Goal: Task Accomplishment & Management: Manage account settings

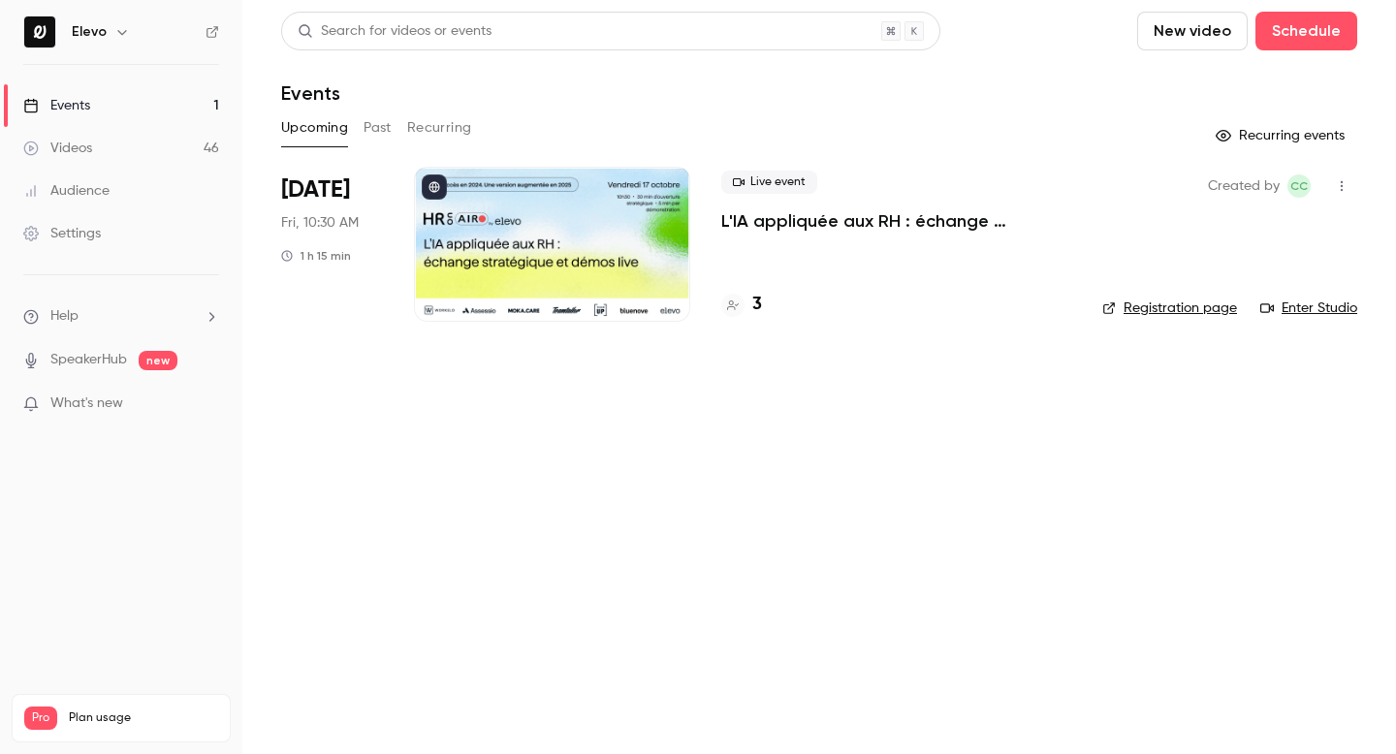
click at [936, 214] on p "L'IA appliquée aux RH : échange stratégique et démos live." at bounding box center [896, 220] width 350 height 23
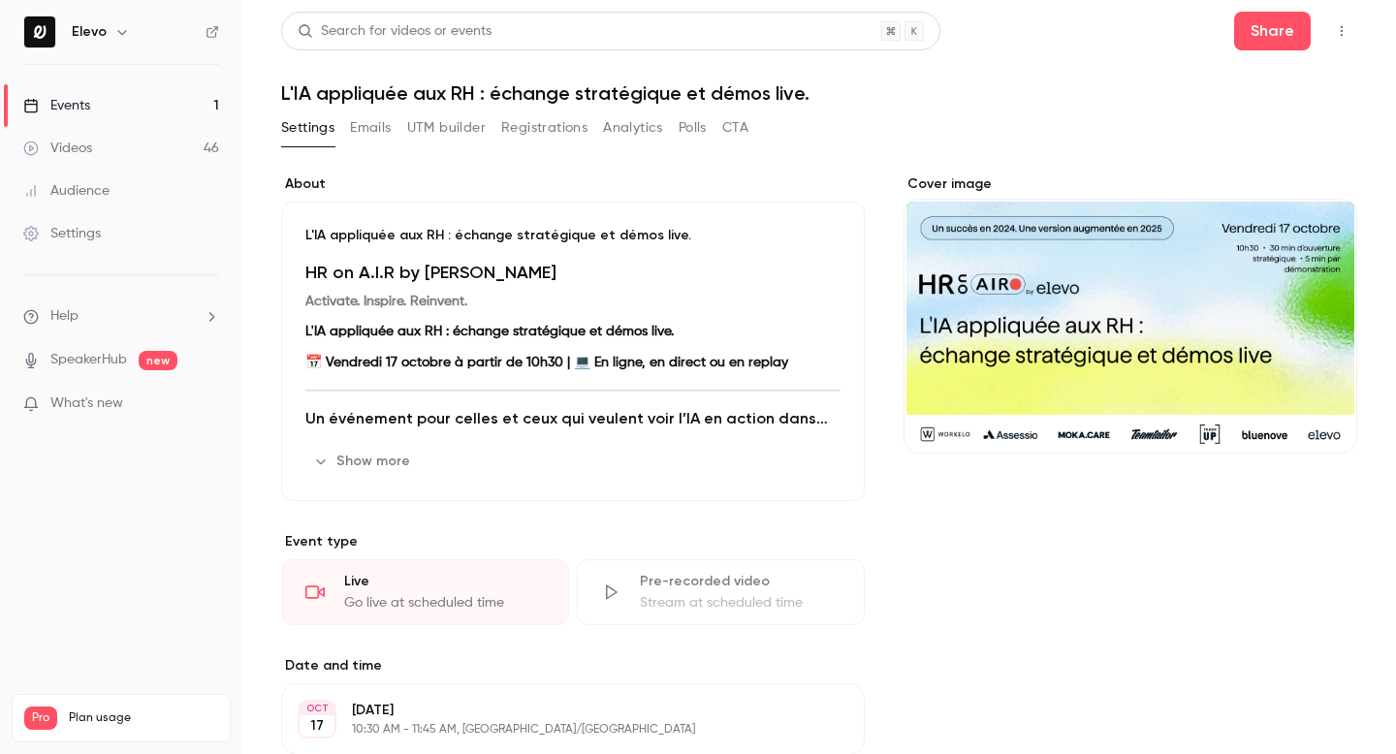
click at [362, 124] on button "Emails" at bounding box center [370, 127] width 41 height 31
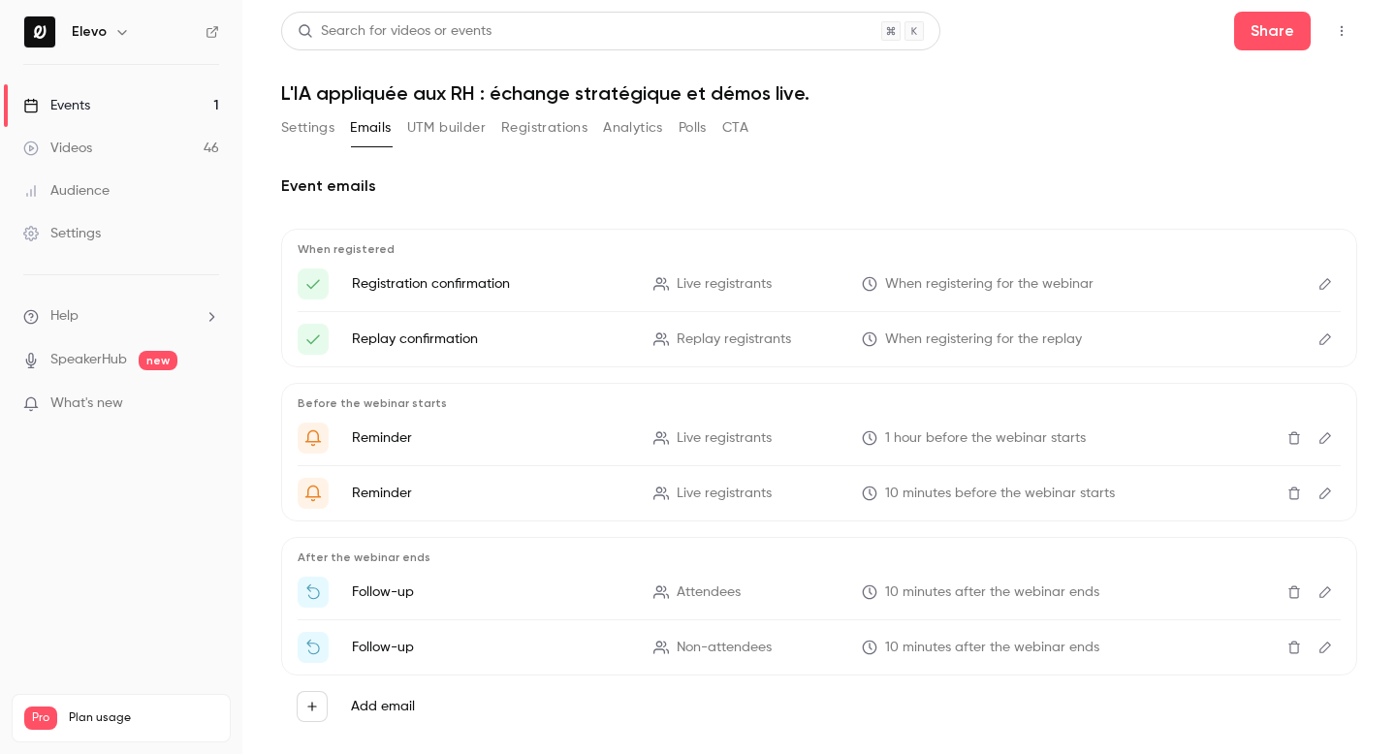
click at [1326, 291] on button "Edit" at bounding box center [1325, 284] width 31 height 31
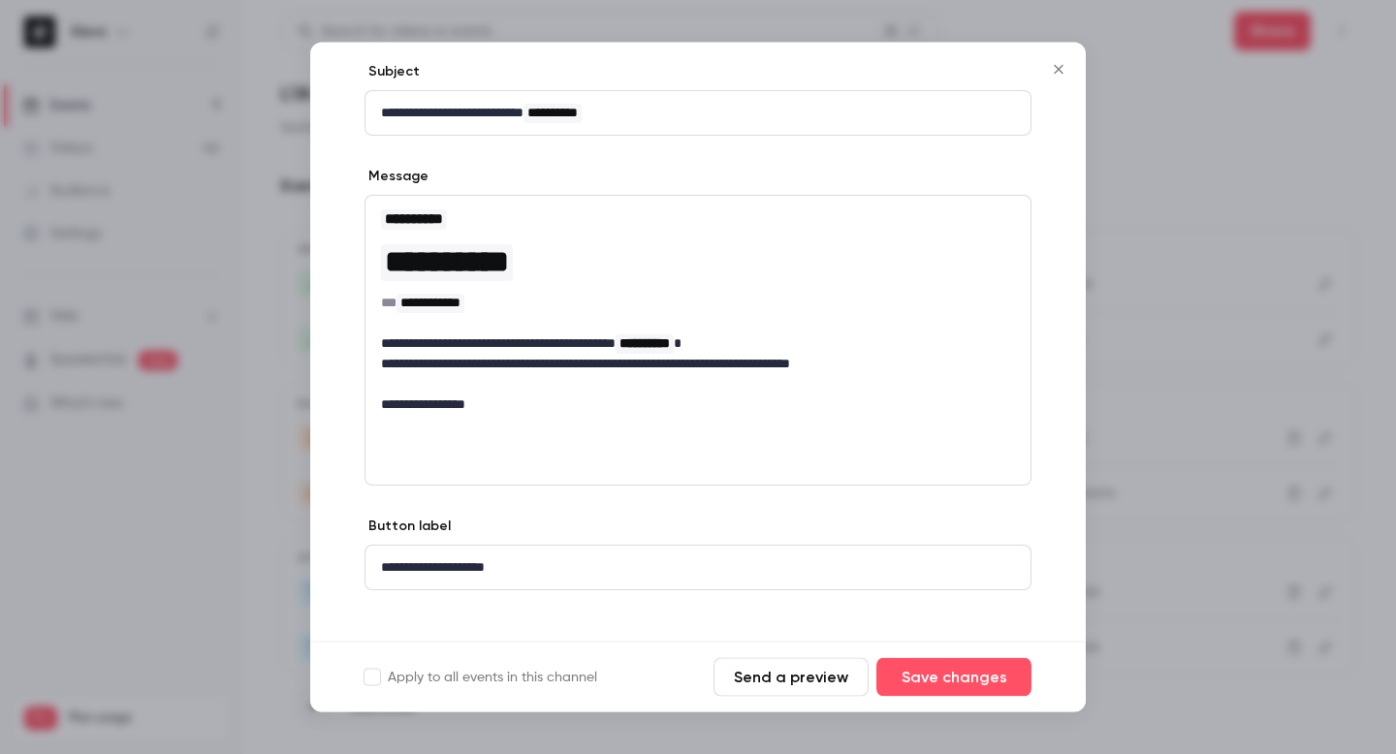
scroll to position [115, 0]
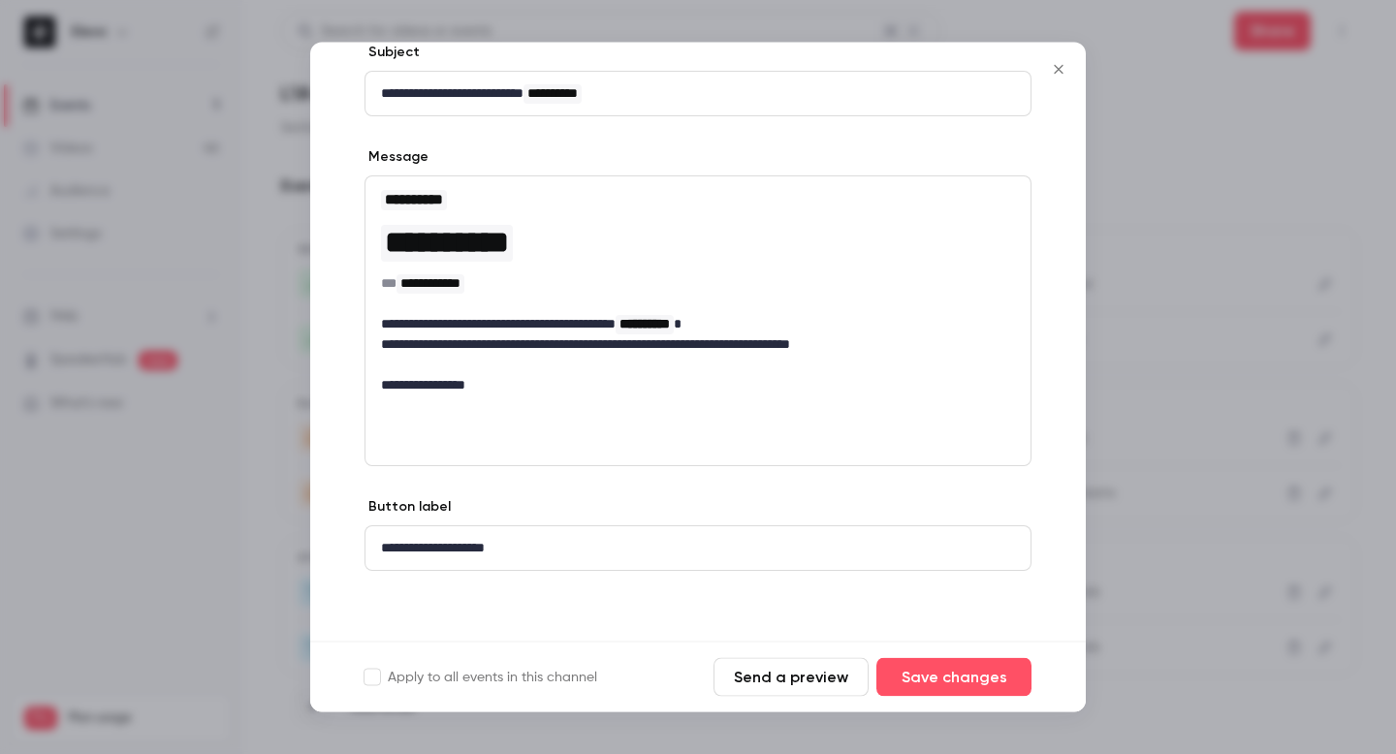
click at [1061, 64] on icon "Close" at bounding box center [1058, 70] width 23 height 16
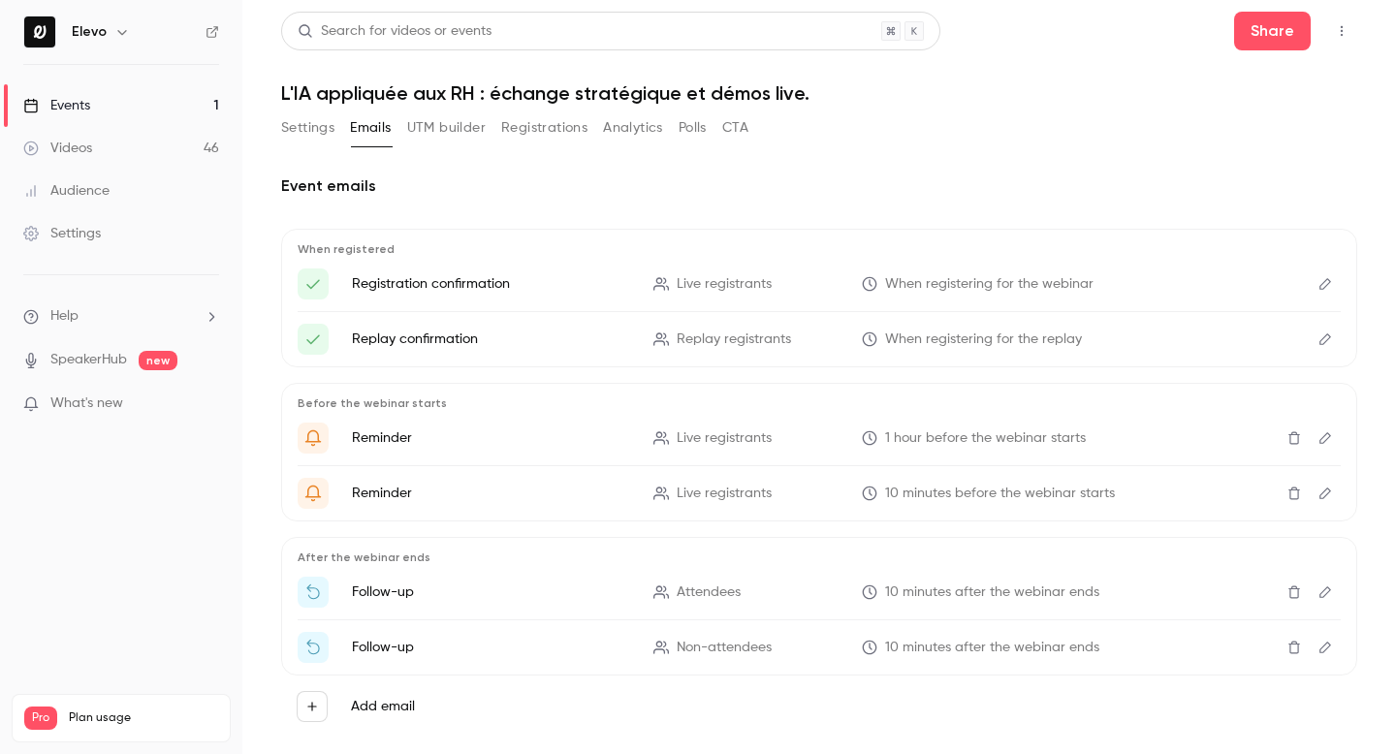
click at [1327, 339] on icon "Edit" at bounding box center [1325, 339] width 12 height 12
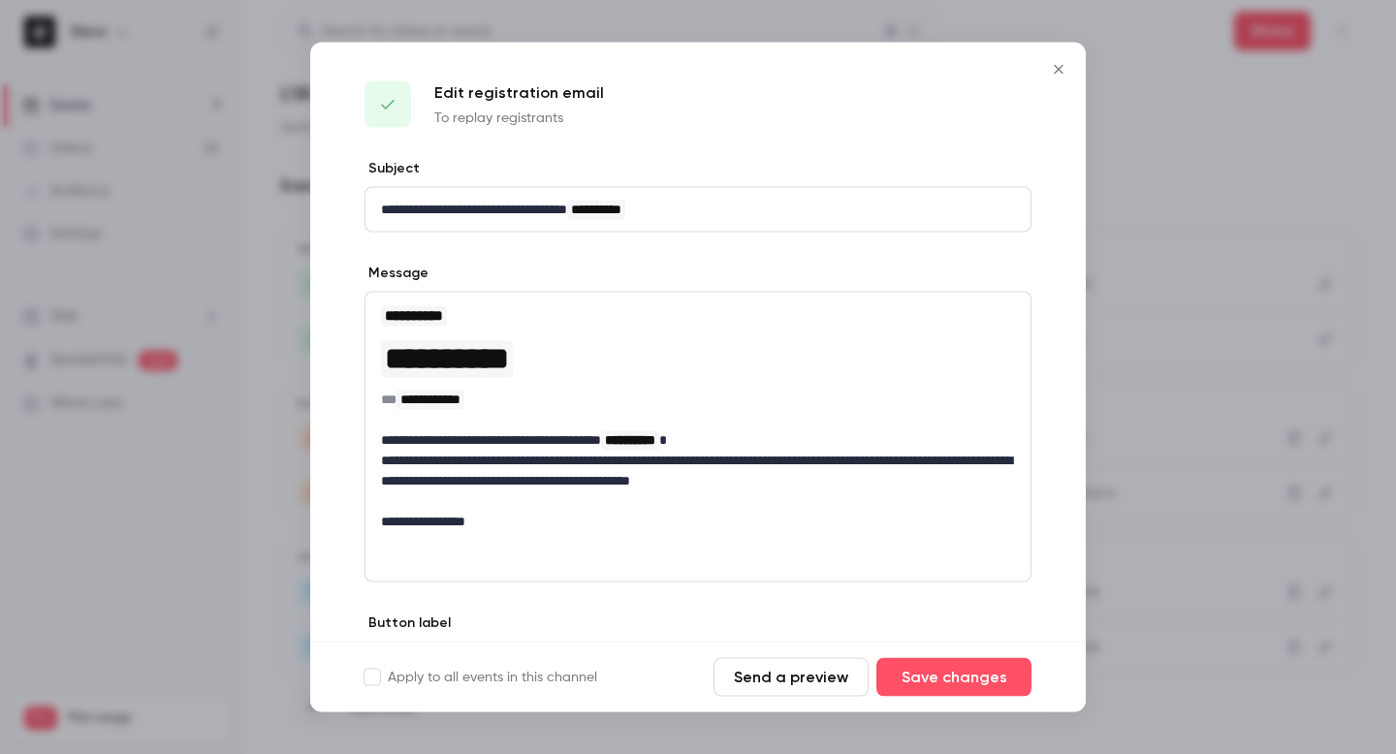
click at [1070, 76] on button "Close" at bounding box center [1058, 69] width 39 height 39
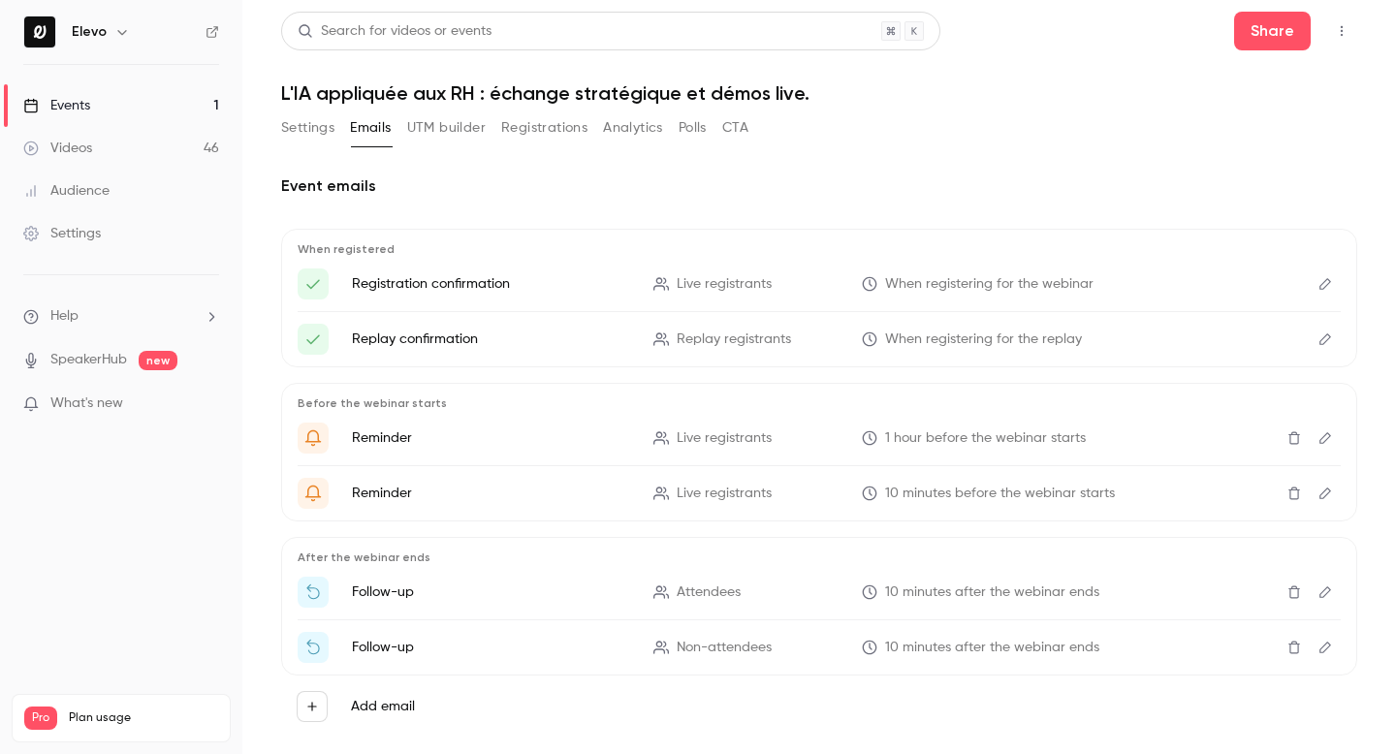
click at [1330, 260] on div "When registered Registration confirmation Live registrants When registering for…" at bounding box center [819, 298] width 1076 height 139
click at [1330, 272] on button "Edit" at bounding box center [1325, 284] width 31 height 31
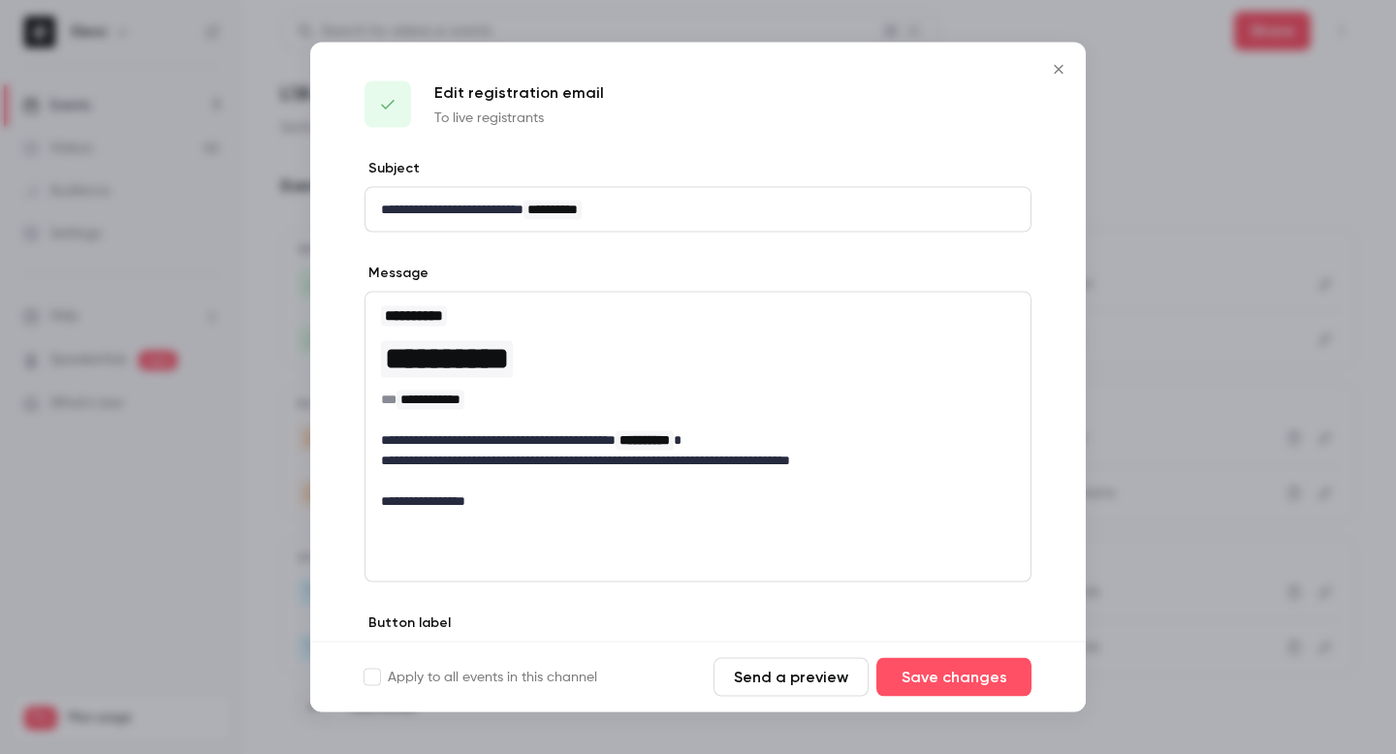
click at [1069, 78] on button "Close" at bounding box center [1058, 69] width 39 height 39
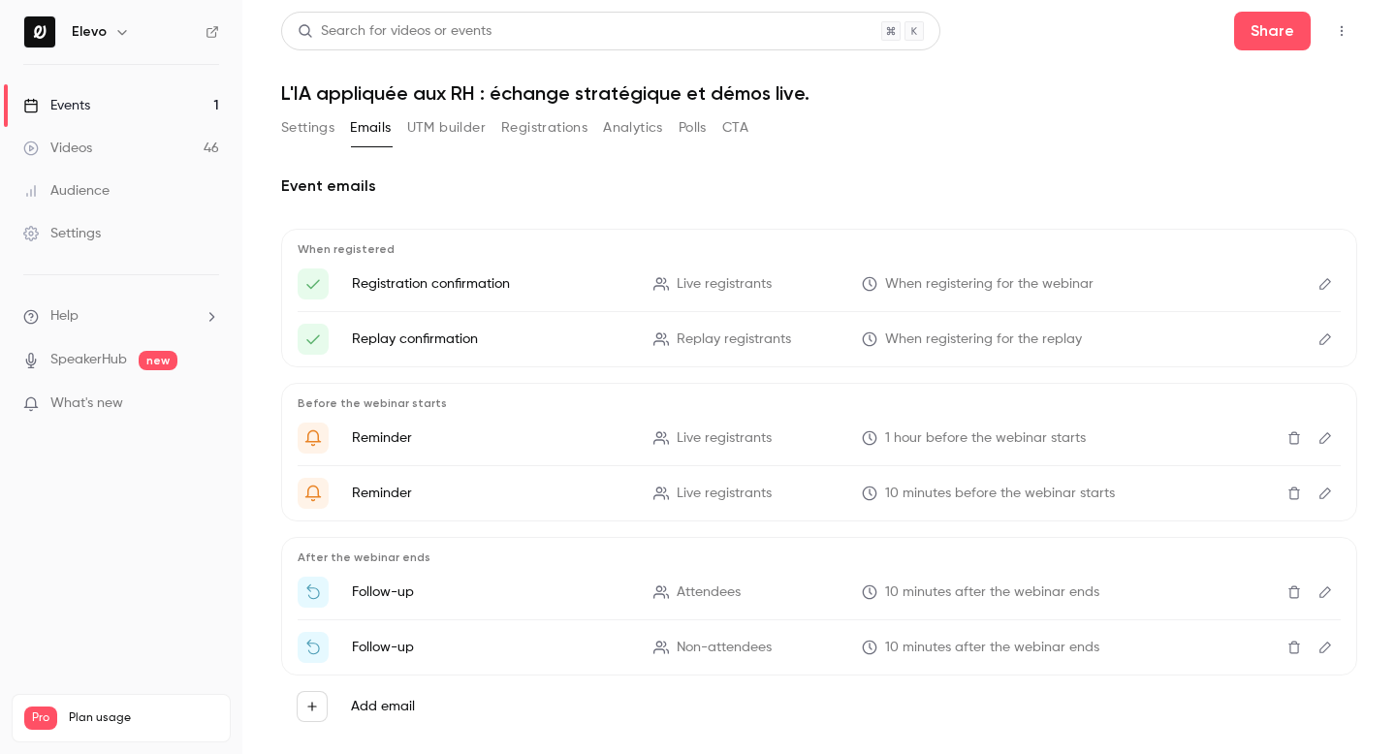
click at [1323, 442] on icon "Edit" at bounding box center [1325, 438] width 12 height 12
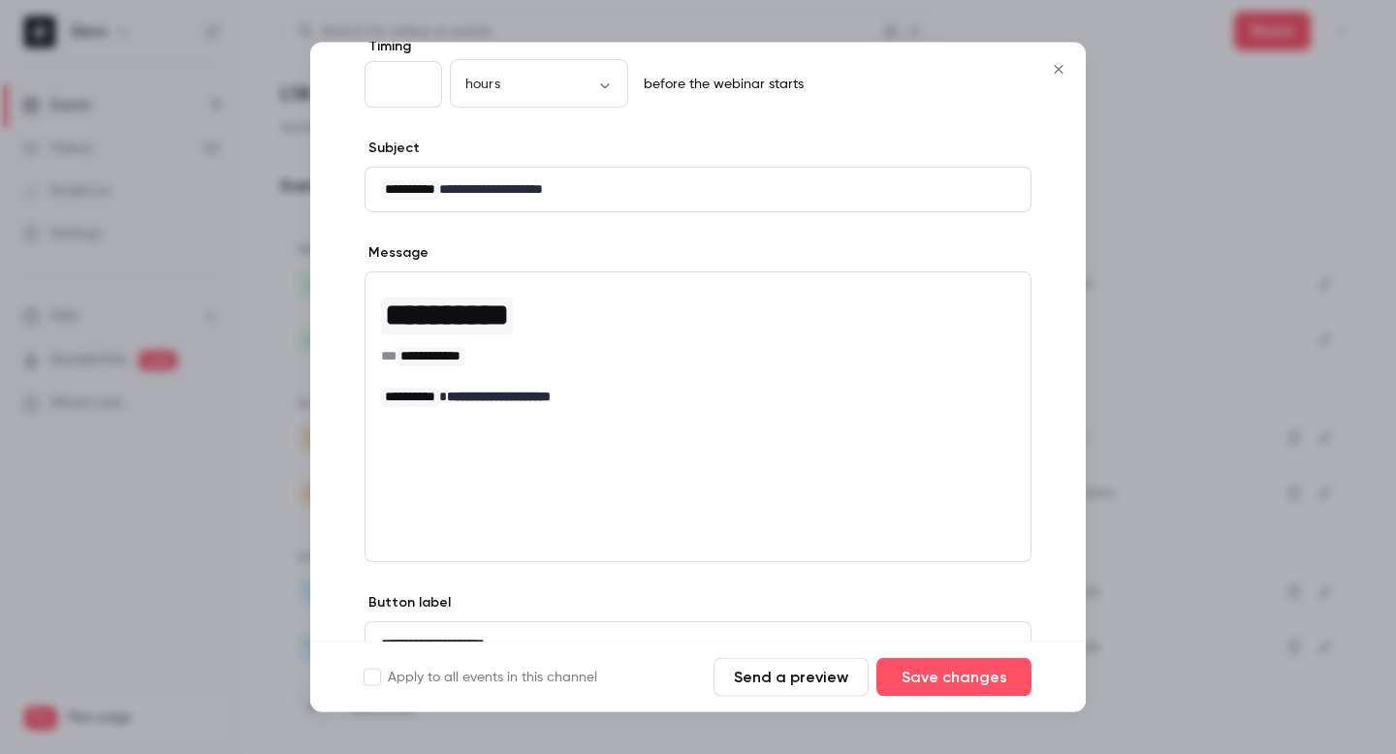
scroll to position [135, 0]
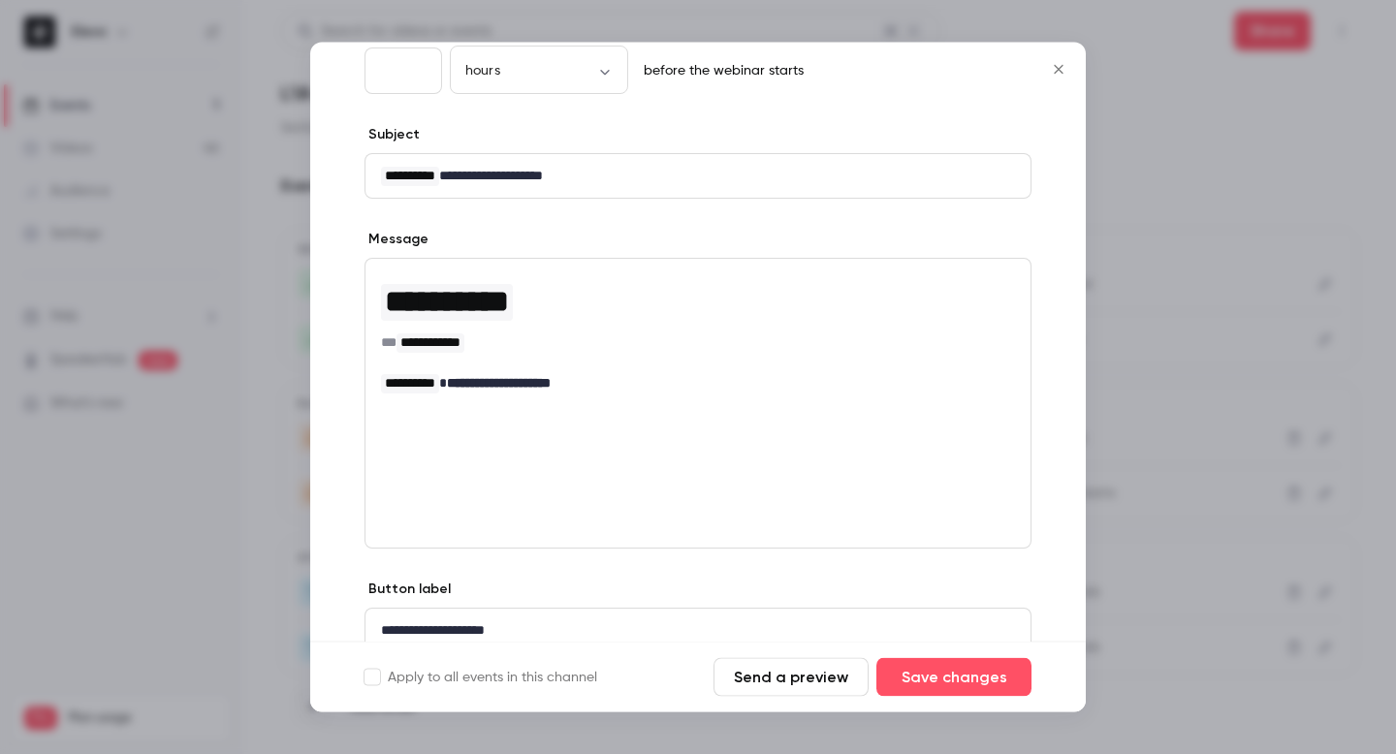
click at [1051, 73] on icon "Close" at bounding box center [1058, 70] width 23 height 16
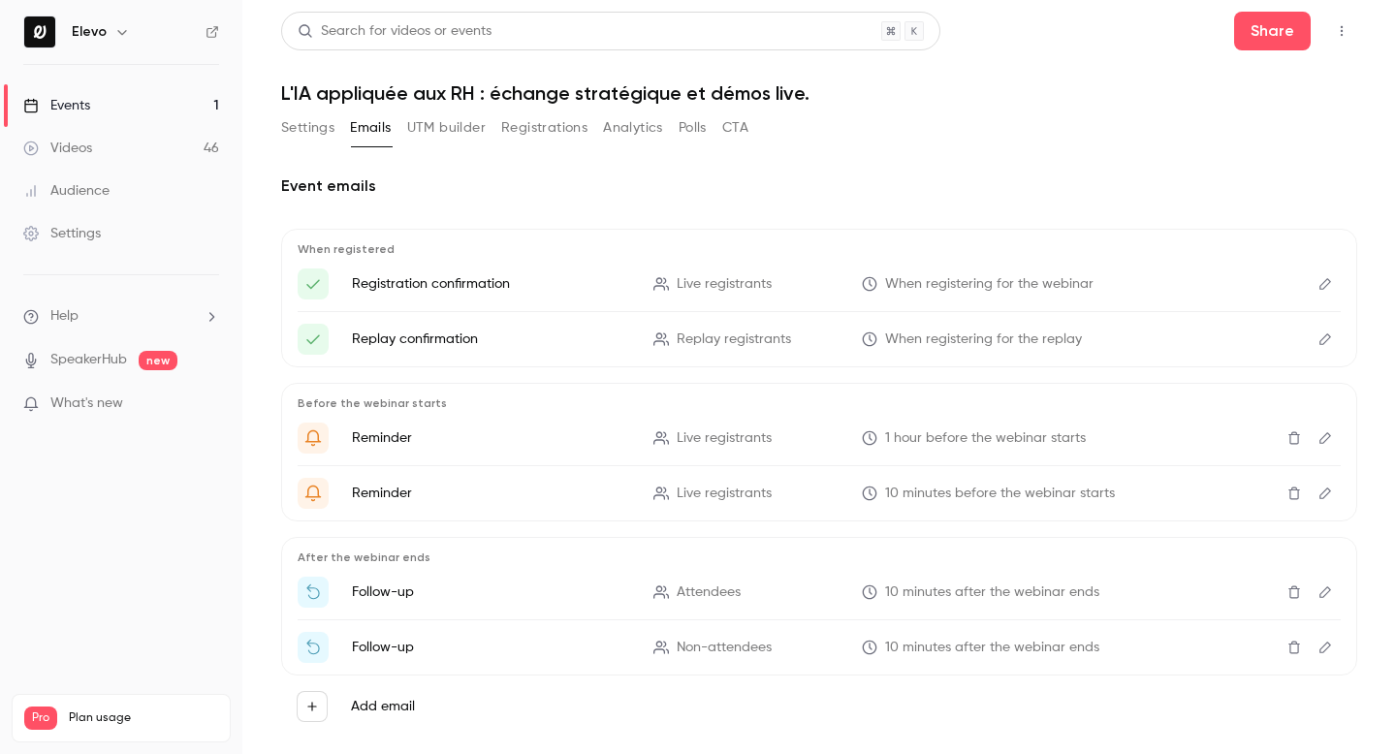
click at [1337, 495] on button "Edit" at bounding box center [1325, 493] width 31 height 31
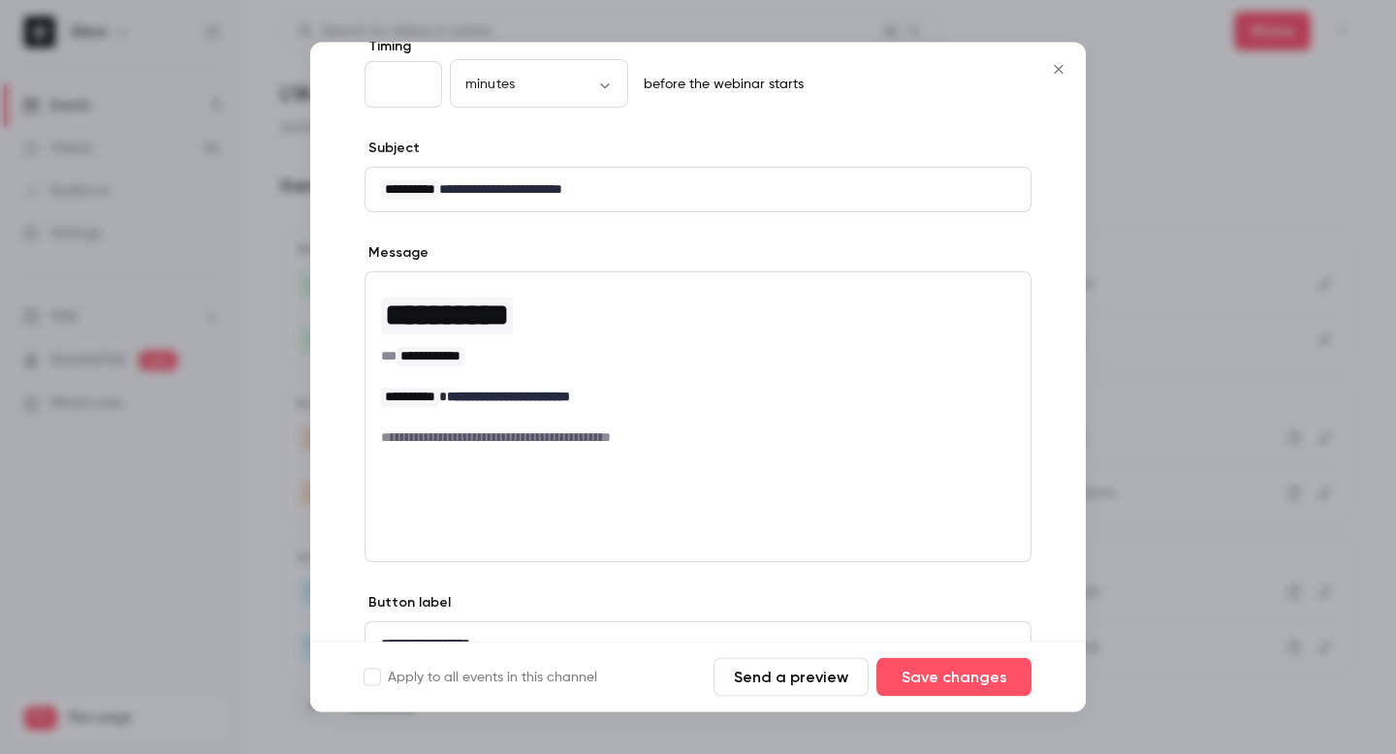
scroll to position [123, 0]
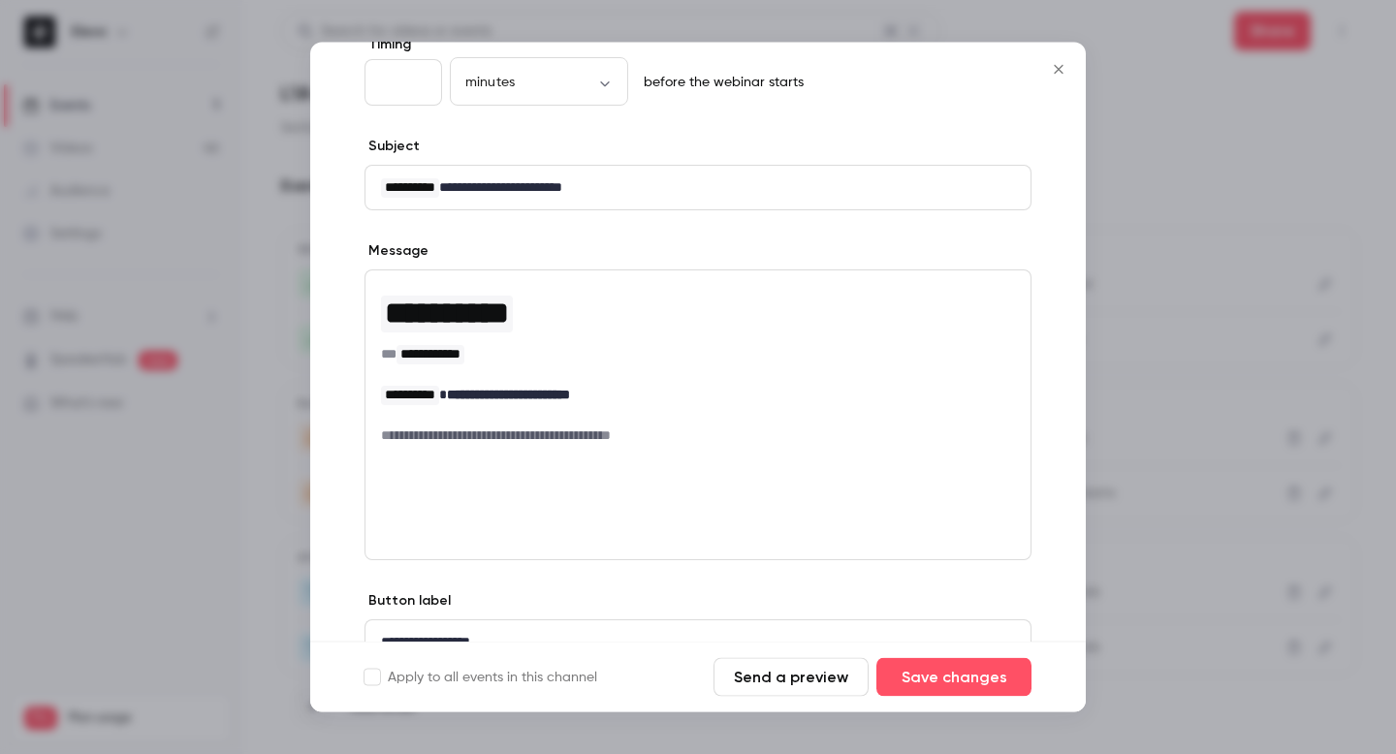
click at [1055, 62] on icon "Close" at bounding box center [1058, 70] width 23 height 16
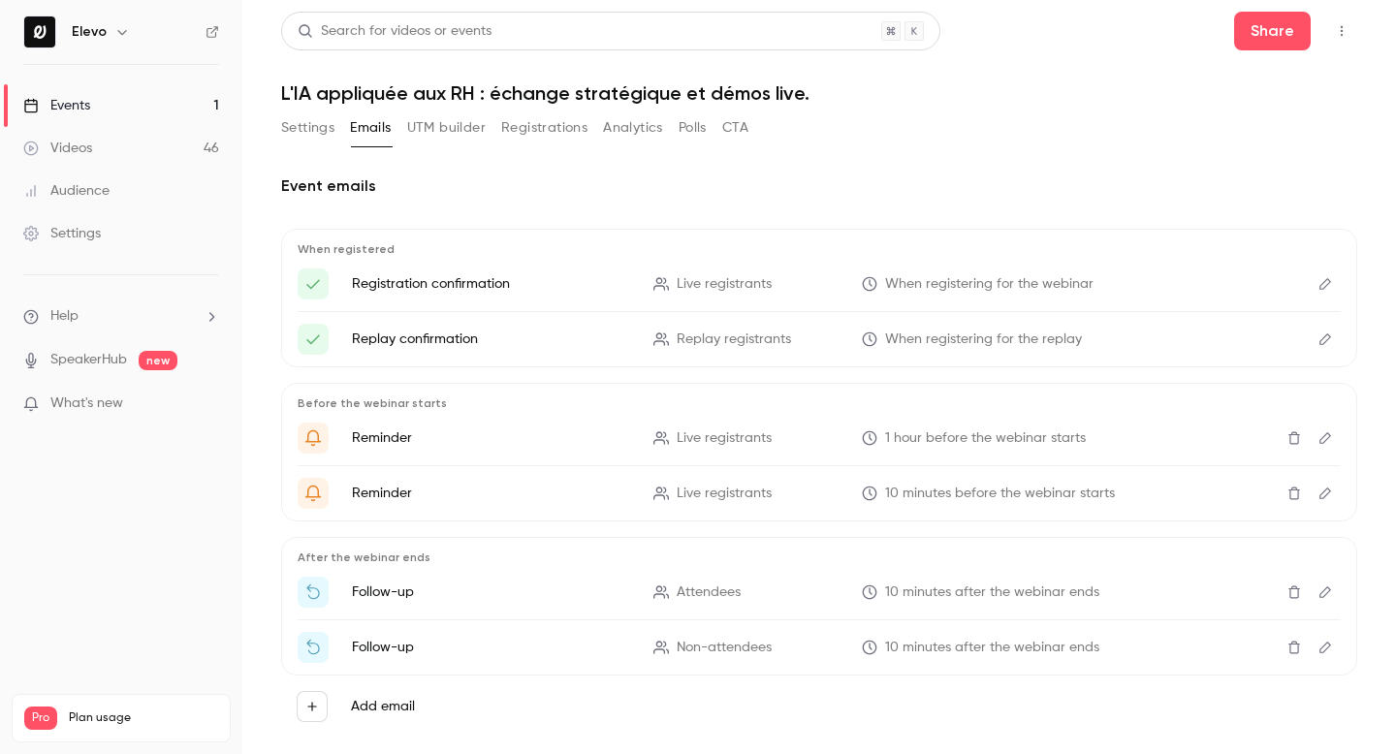
click at [1326, 594] on icon "Edit" at bounding box center [1325, 593] width 16 height 14
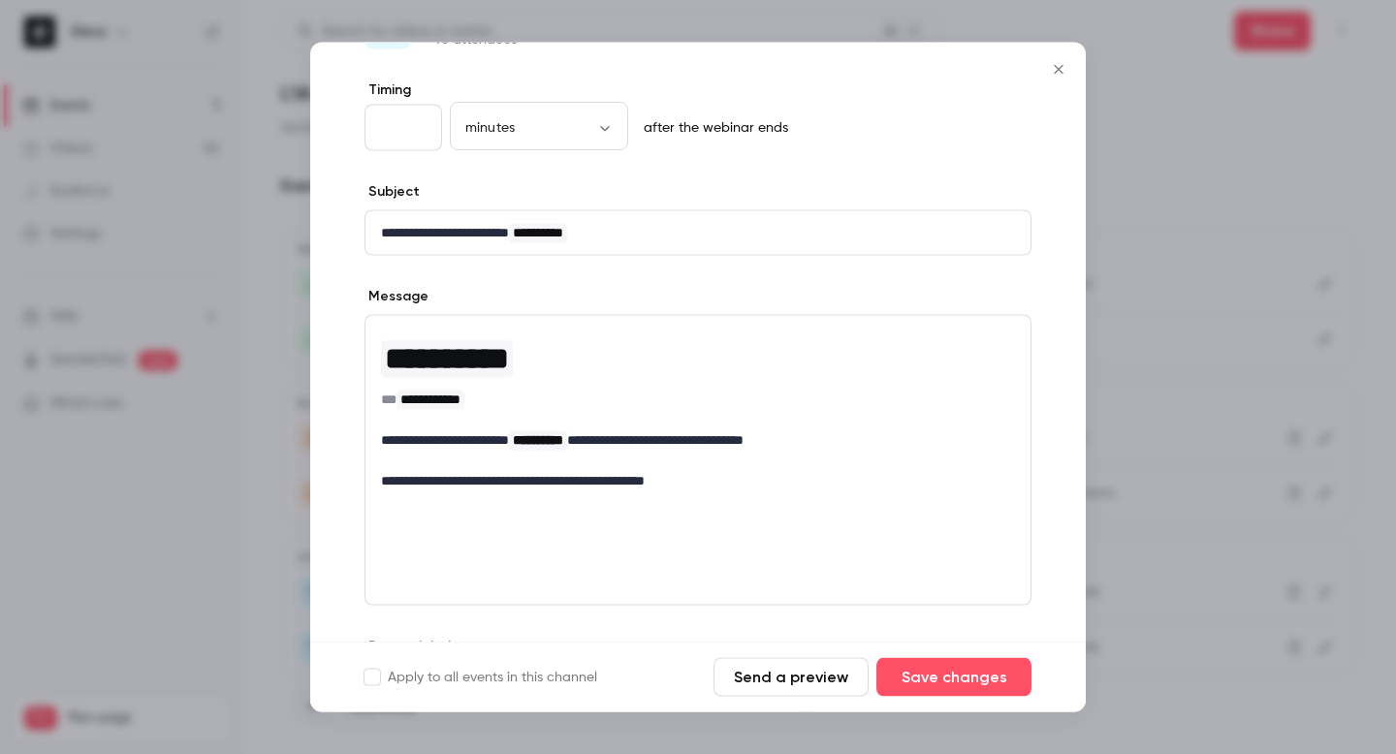
scroll to position [79, 0]
click at [1055, 65] on icon "Close" at bounding box center [1058, 69] width 9 height 9
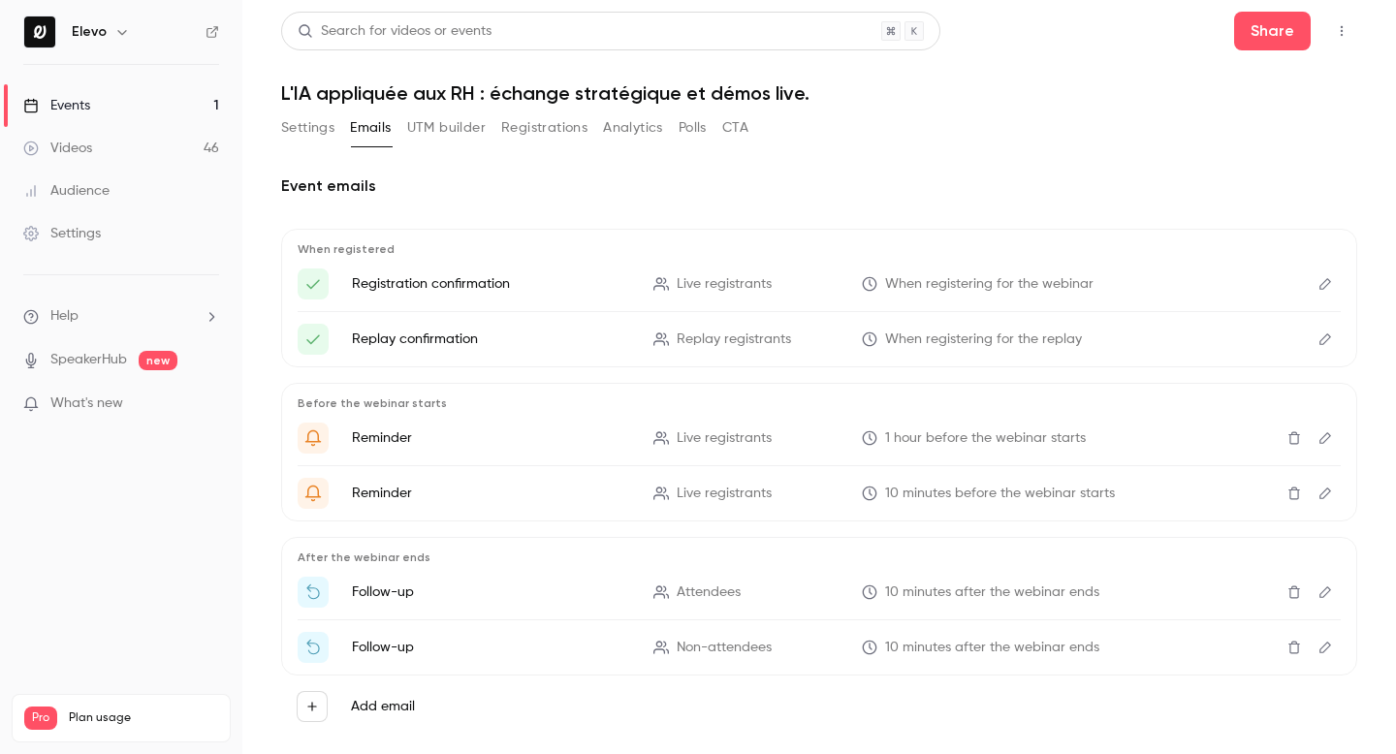
click at [1334, 640] on button "Edit" at bounding box center [1325, 647] width 31 height 31
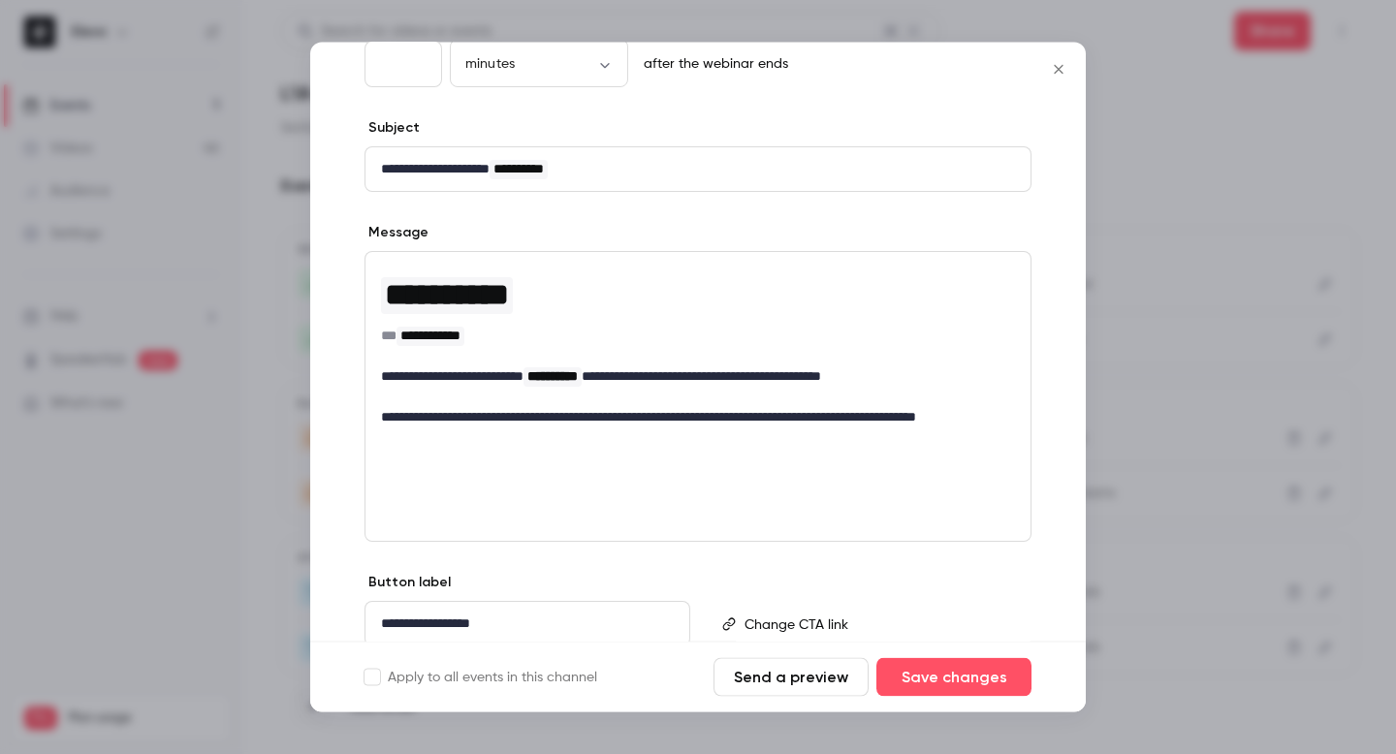
scroll to position [217, 0]
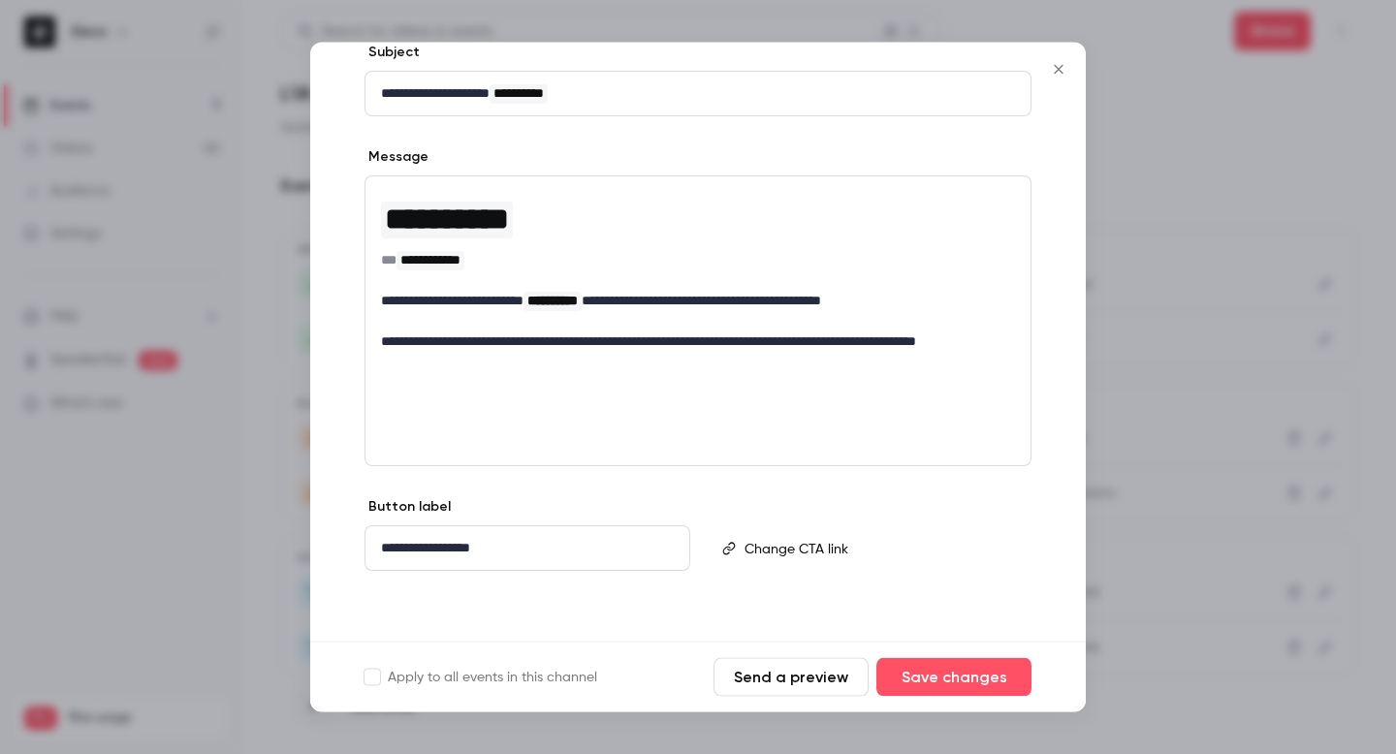
click at [1061, 72] on icon "Close" at bounding box center [1058, 69] width 9 height 9
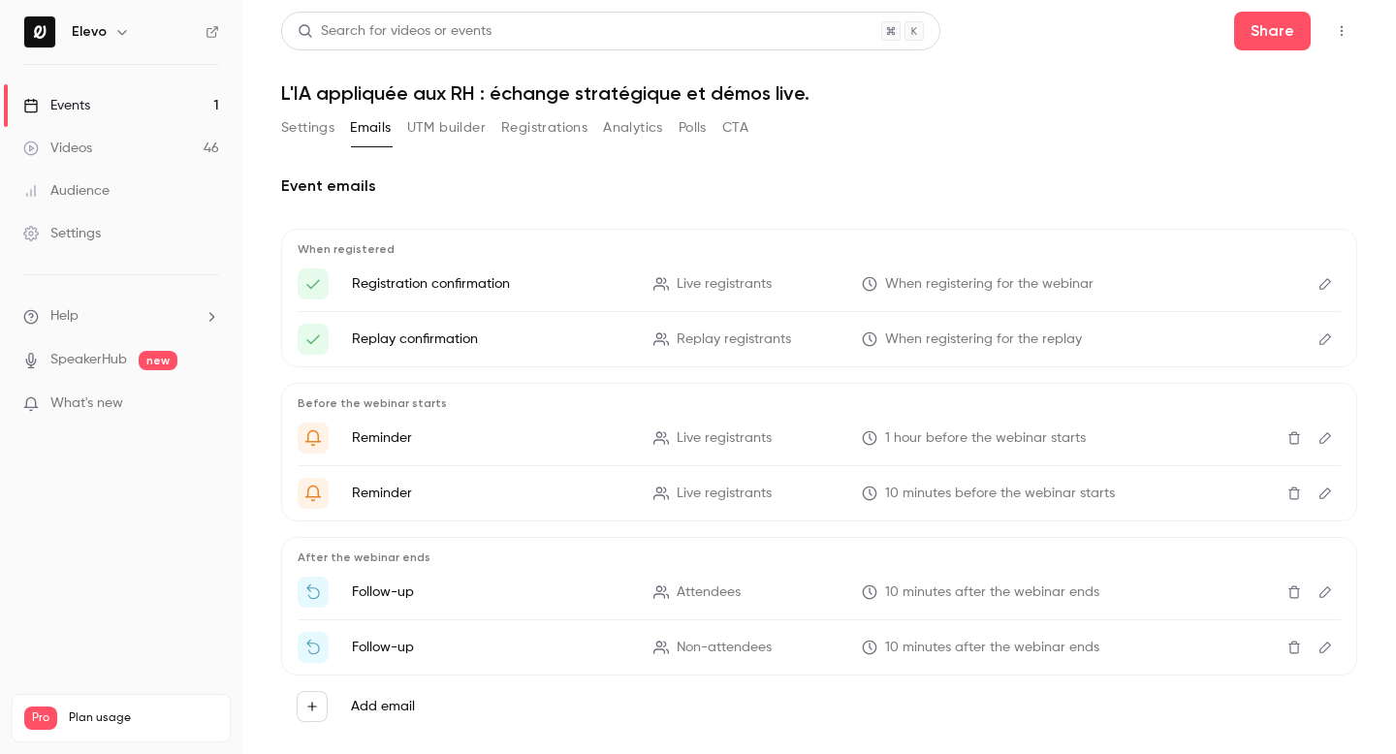
click at [1318, 287] on icon "Edit" at bounding box center [1325, 284] width 16 height 14
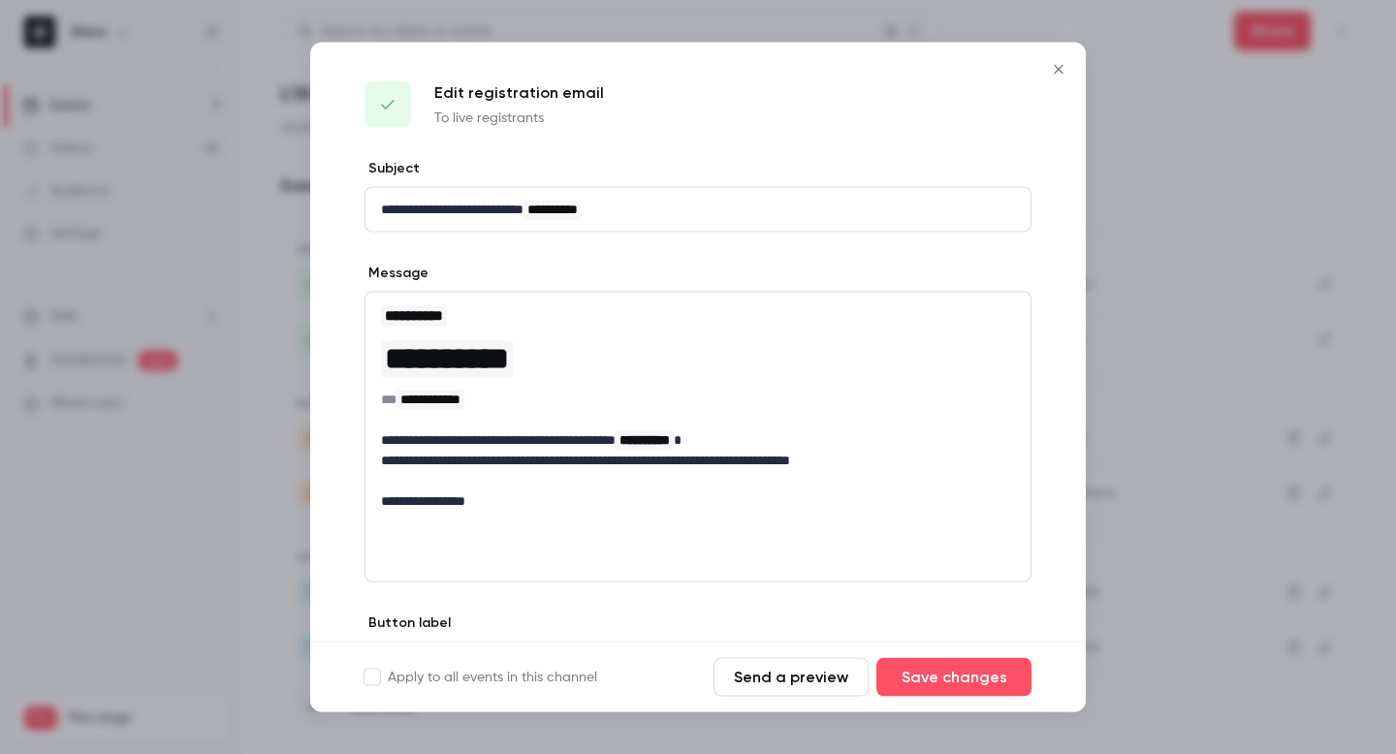
click at [758, 677] on button "Send a preview" at bounding box center [790, 677] width 155 height 39
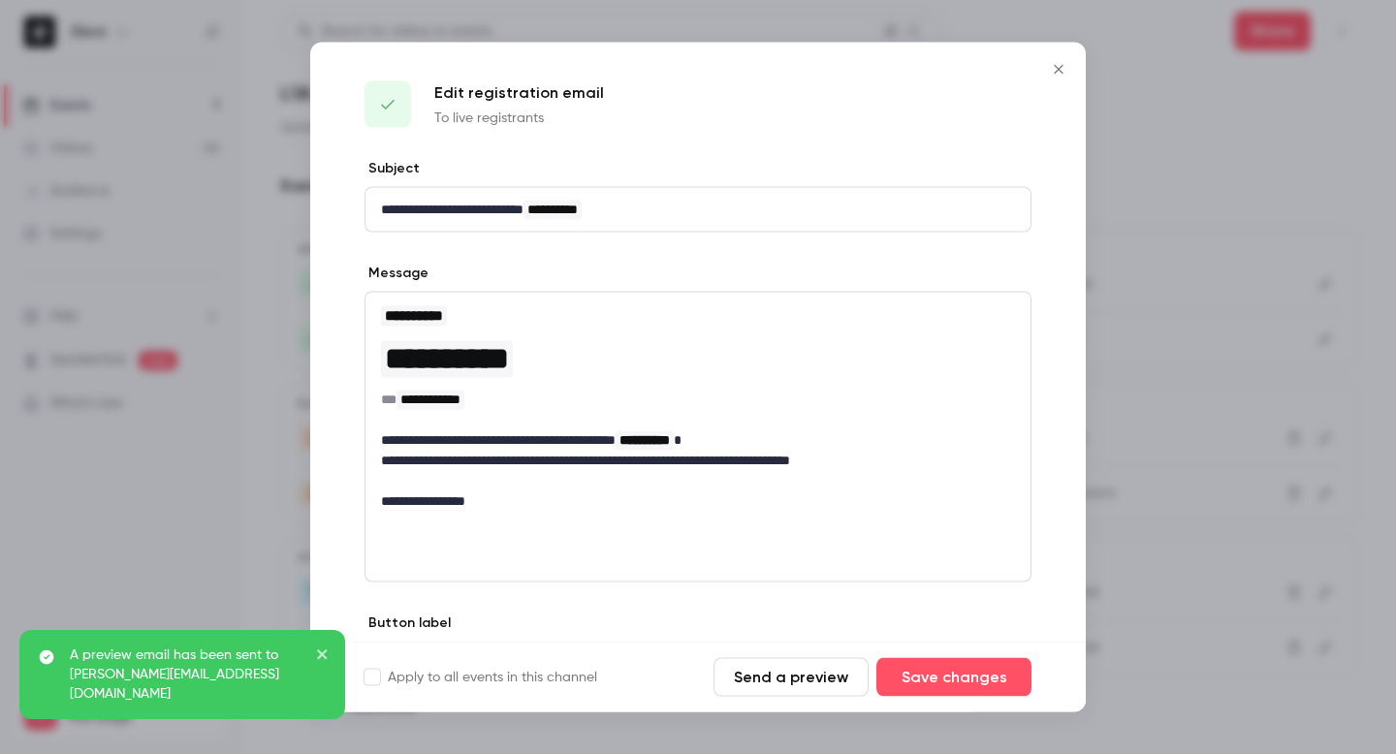
click at [1052, 71] on icon "Close" at bounding box center [1058, 70] width 23 height 16
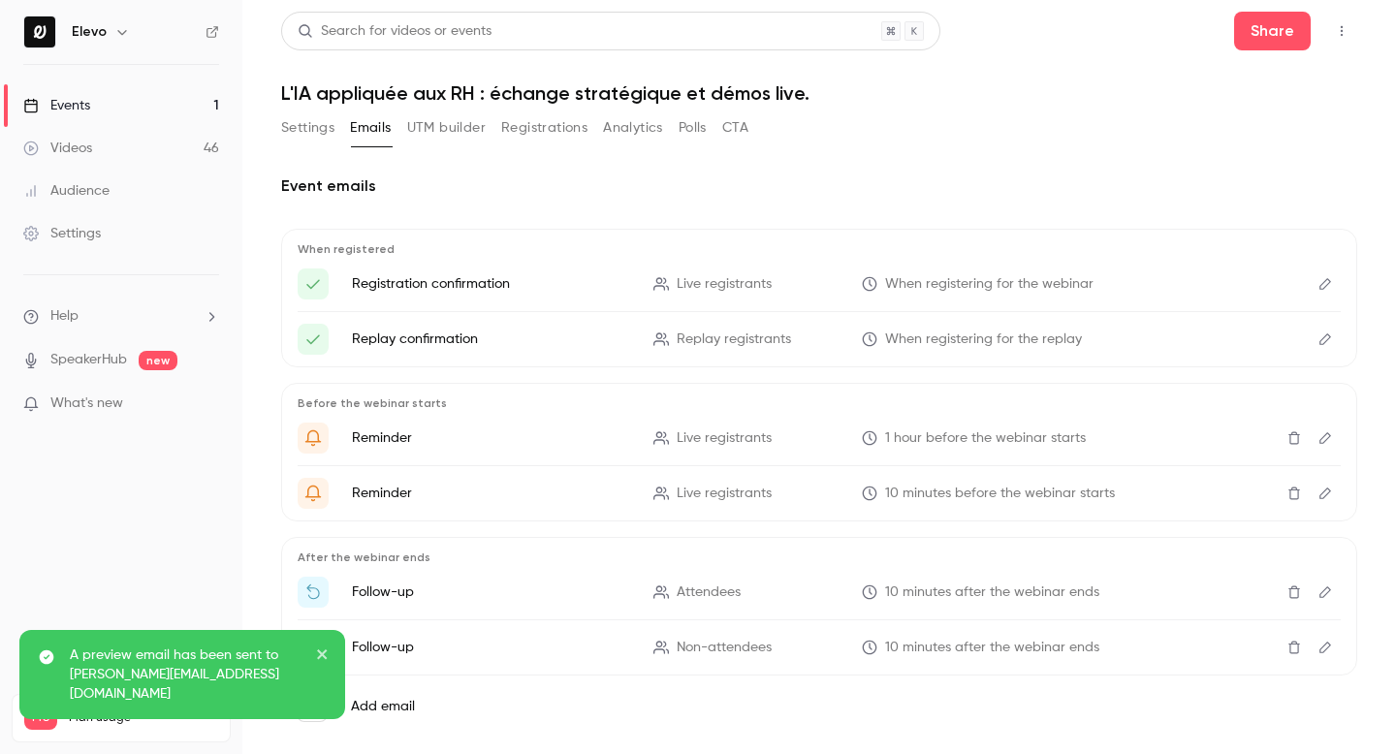
click at [1333, 342] on button "Edit" at bounding box center [1325, 339] width 31 height 31
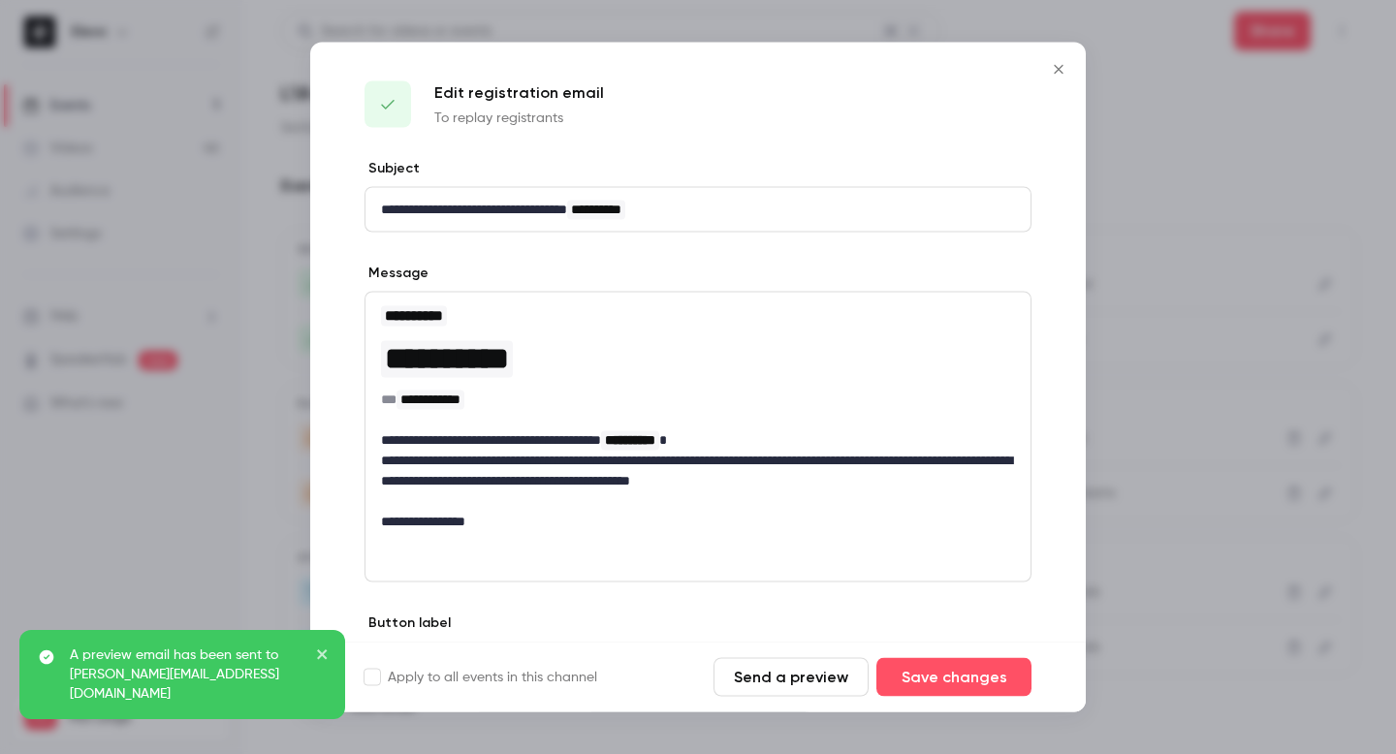
click at [814, 674] on button "Send a preview" at bounding box center [790, 677] width 155 height 39
click at [1056, 69] on icon "Close" at bounding box center [1058, 70] width 23 height 16
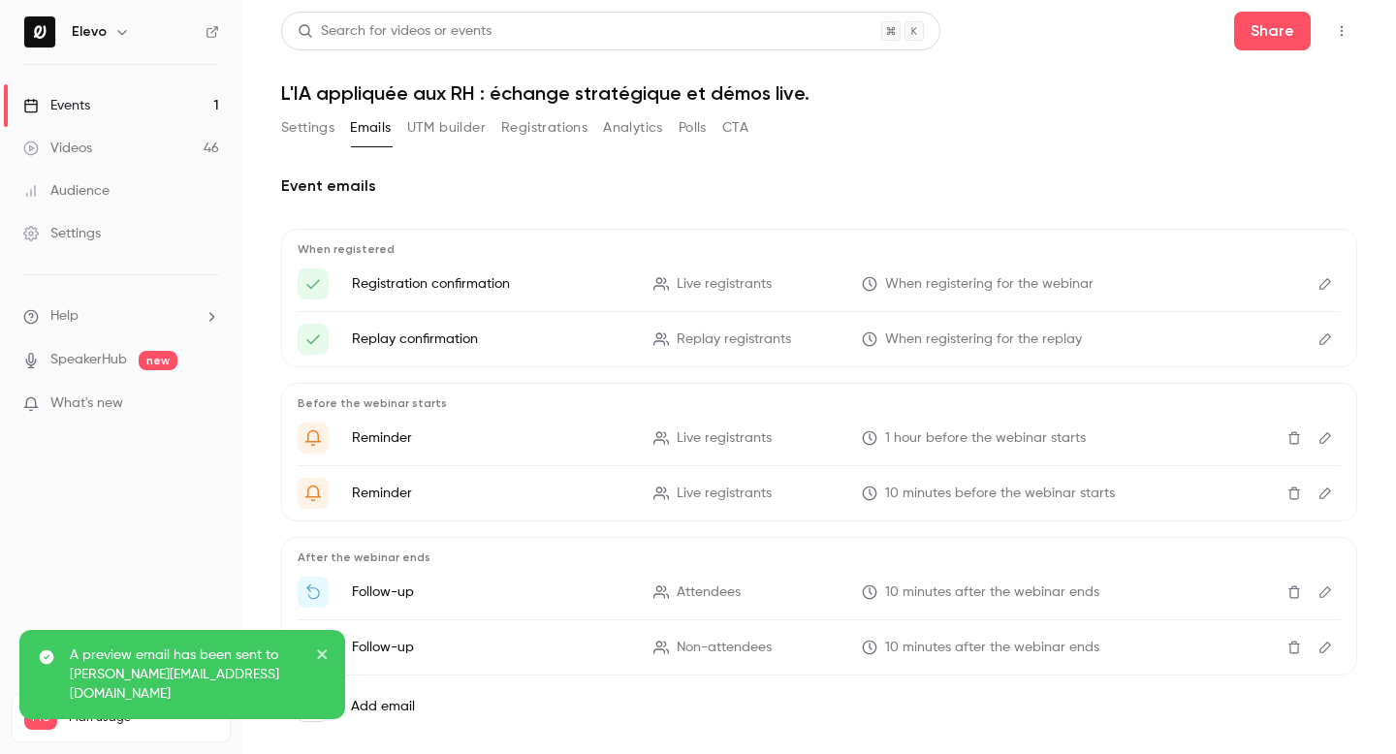
click at [1331, 446] on button "Edit" at bounding box center [1325, 438] width 31 height 31
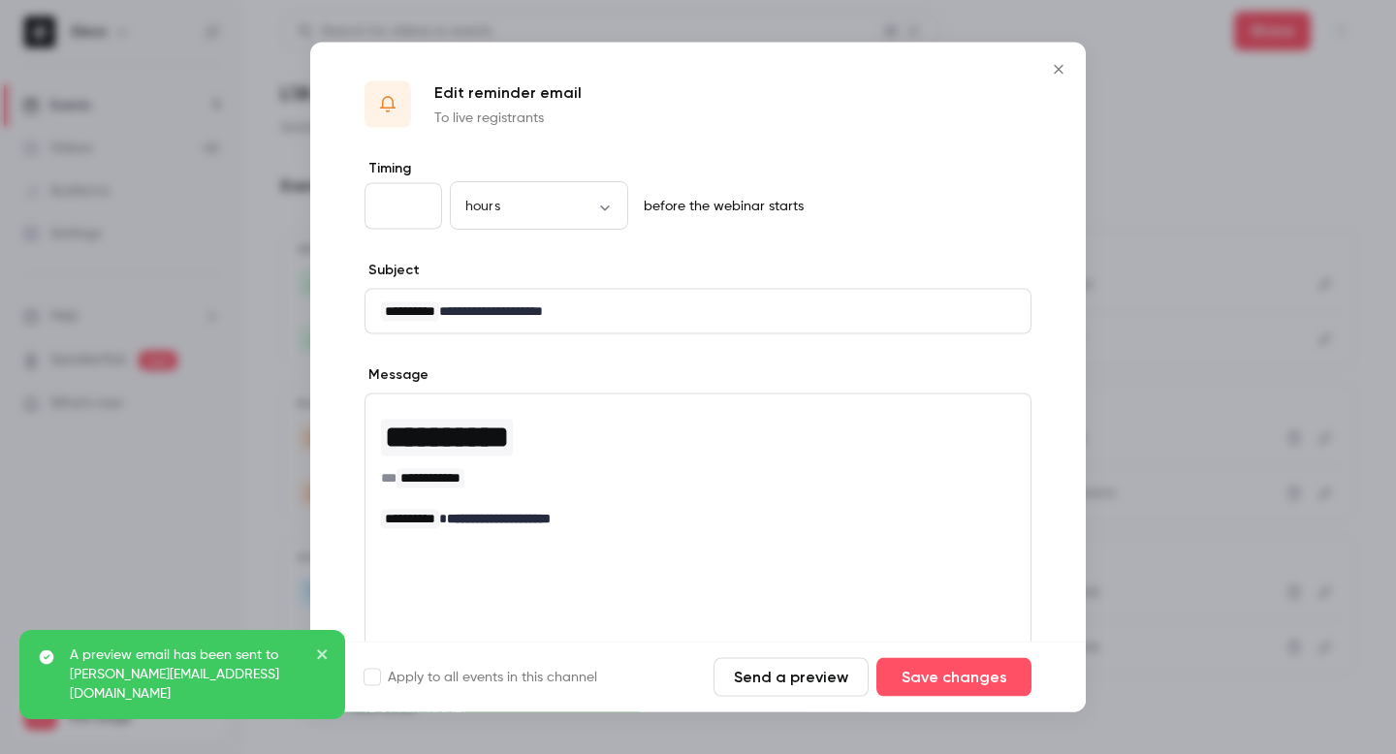
click at [790, 672] on button "Send a preview" at bounding box center [790, 677] width 155 height 39
click at [1059, 78] on button "Close" at bounding box center [1058, 69] width 39 height 39
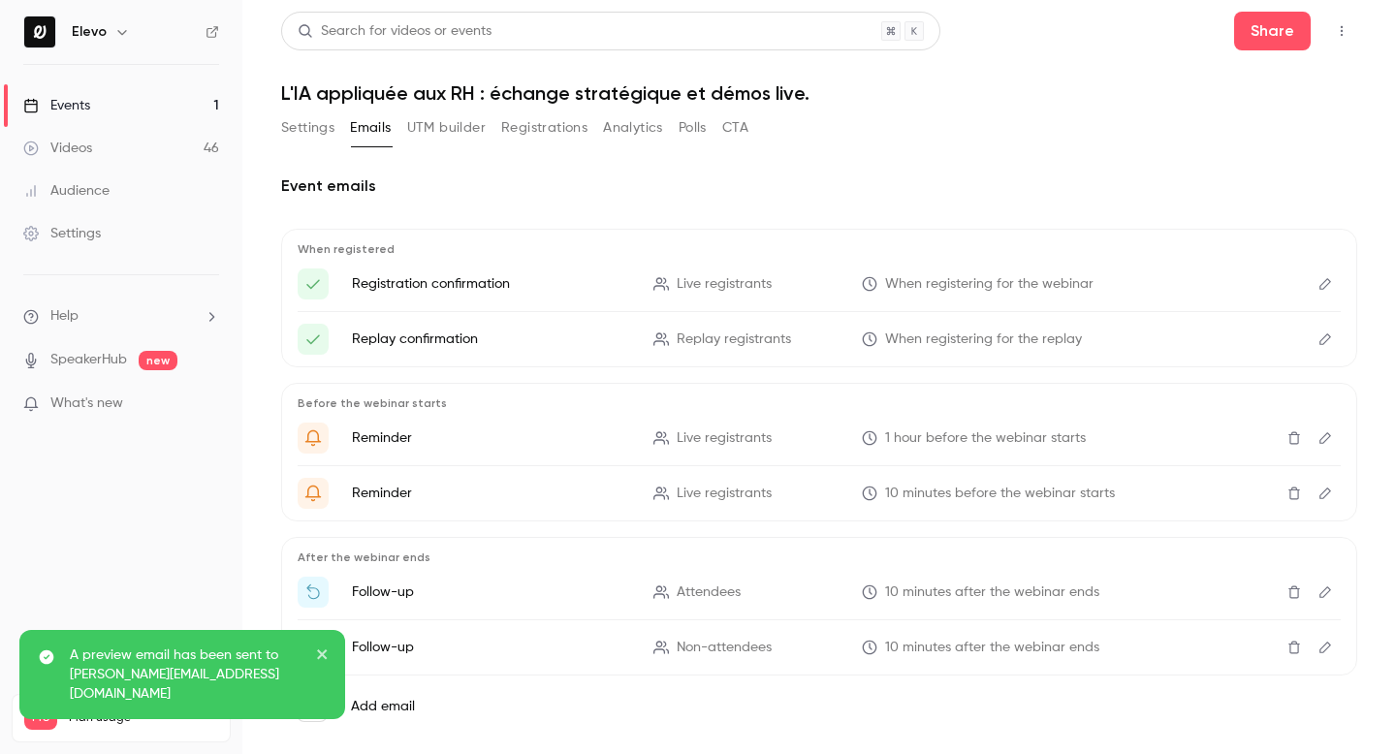
click at [1327, 595] on icon "Edit" at bounding box center [1325, 593] width 16 height 14
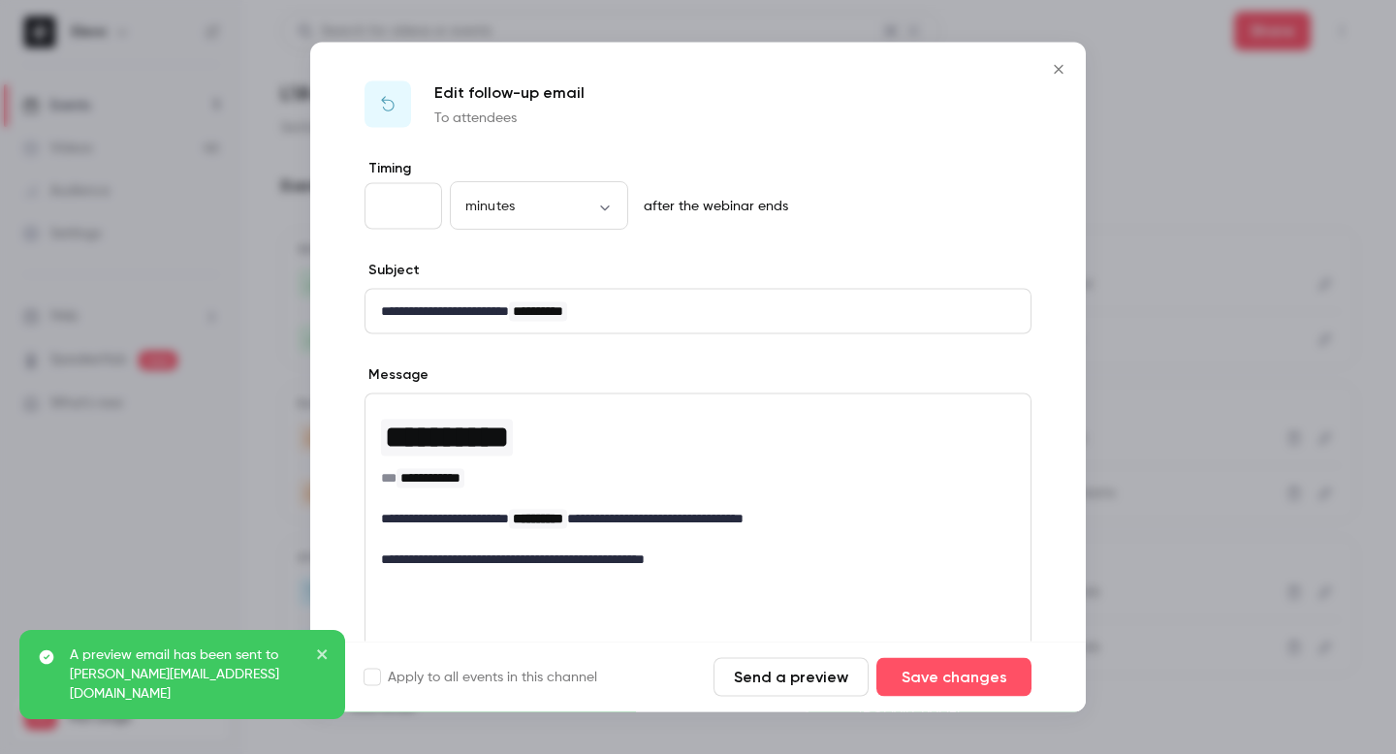
click at [735, 674] on button "Send a preview" at bounding box center [790, 677] width 155 height 39
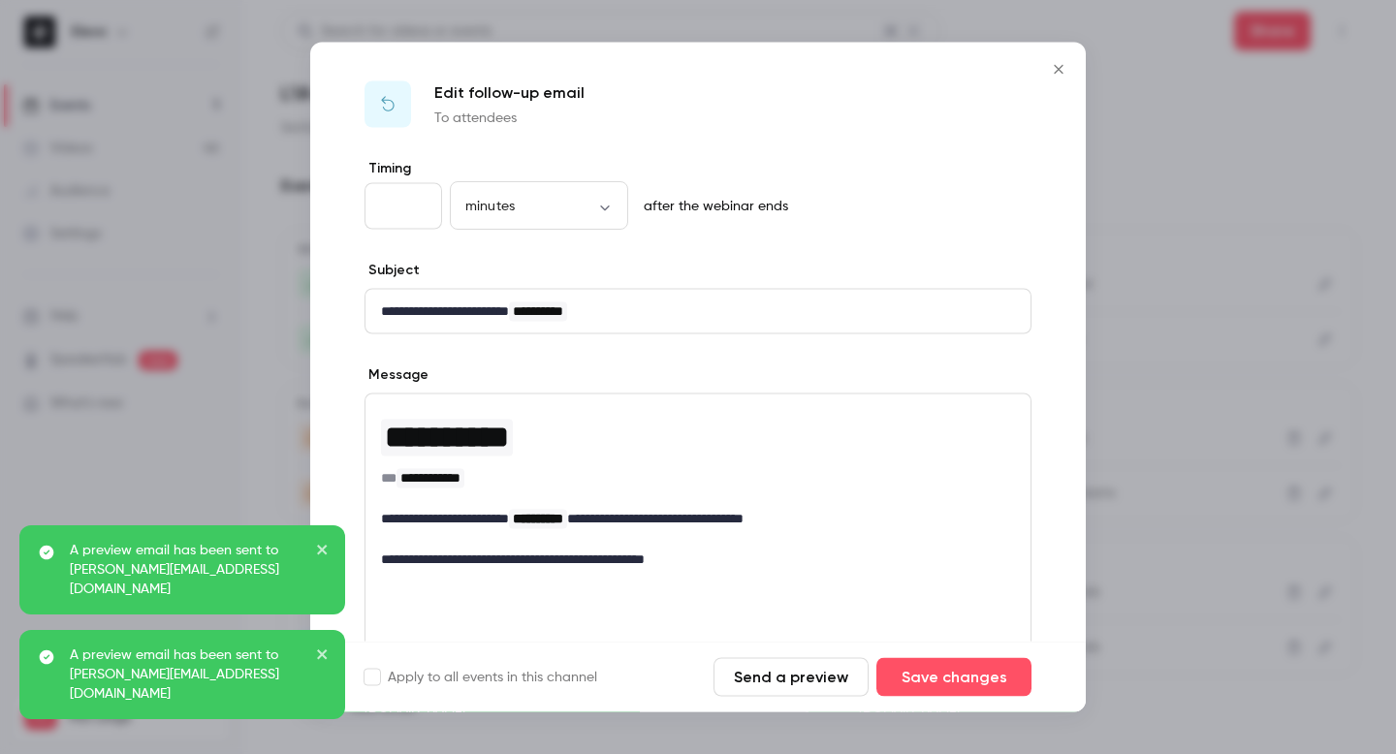
click at [1042, 74] on button "Close" at bounding box center [1058, 69] width 39 height 39
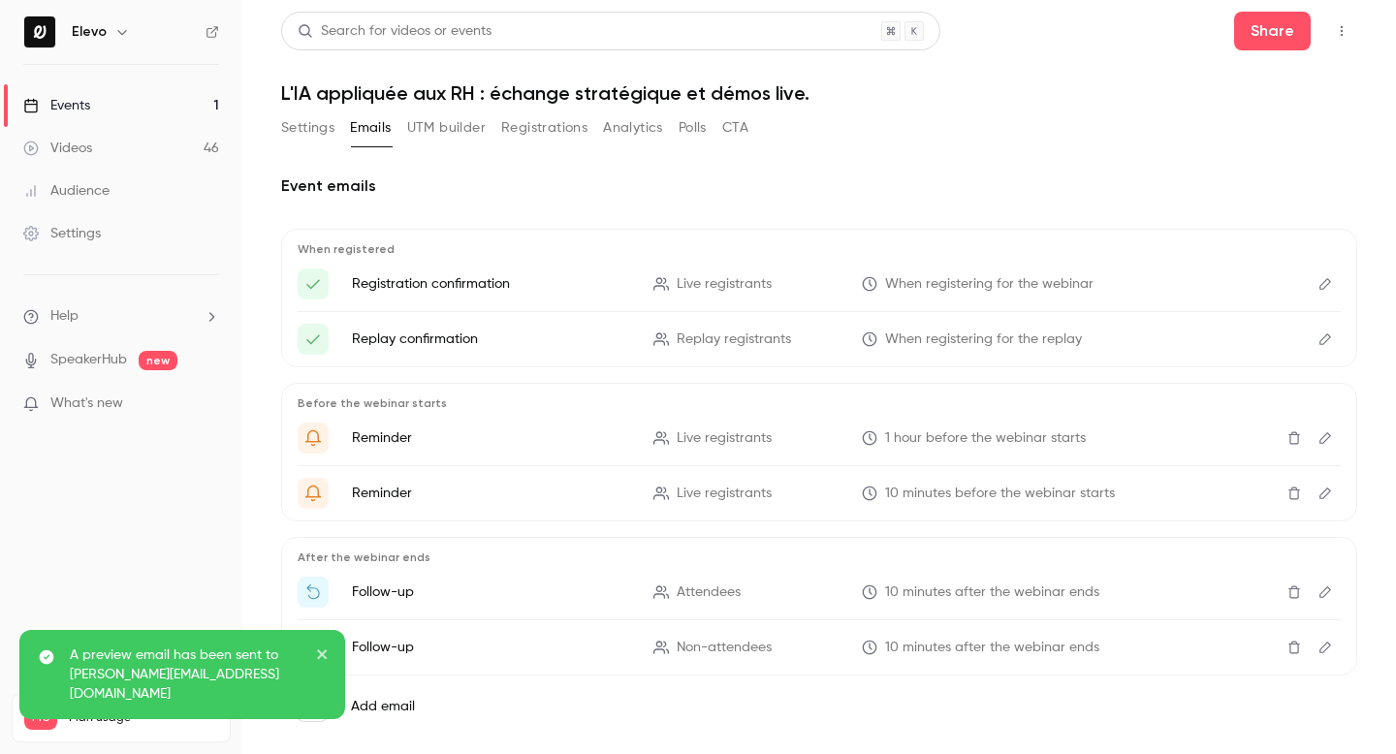
click at [1324, 652] on icon "Edit" at bounding box center [1325, 648] width 16 height 14
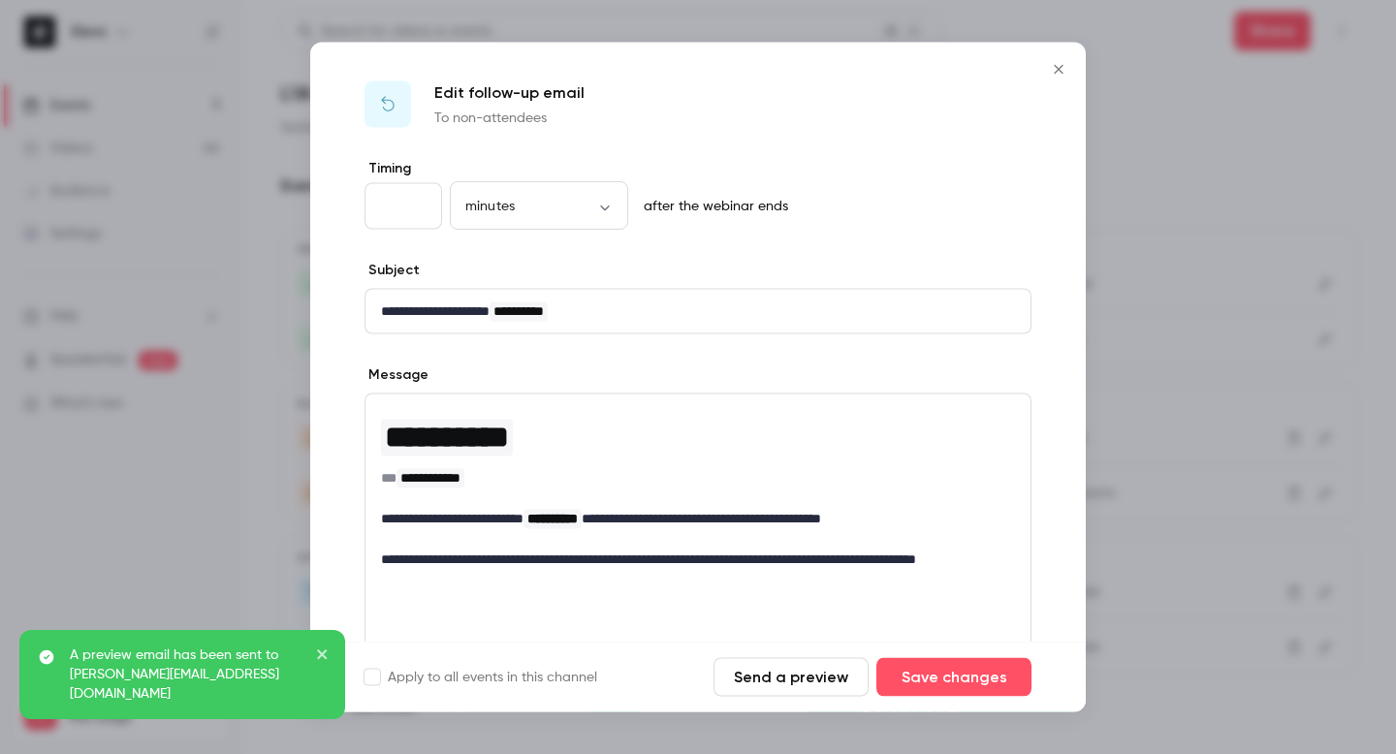
click at [795, 673] on button "Send a preview" at bounding box center [790, 677] width 155 height 39
click at [1060, 64] on icon "Close" at bounding box center [1058, 70] width 23 height 16
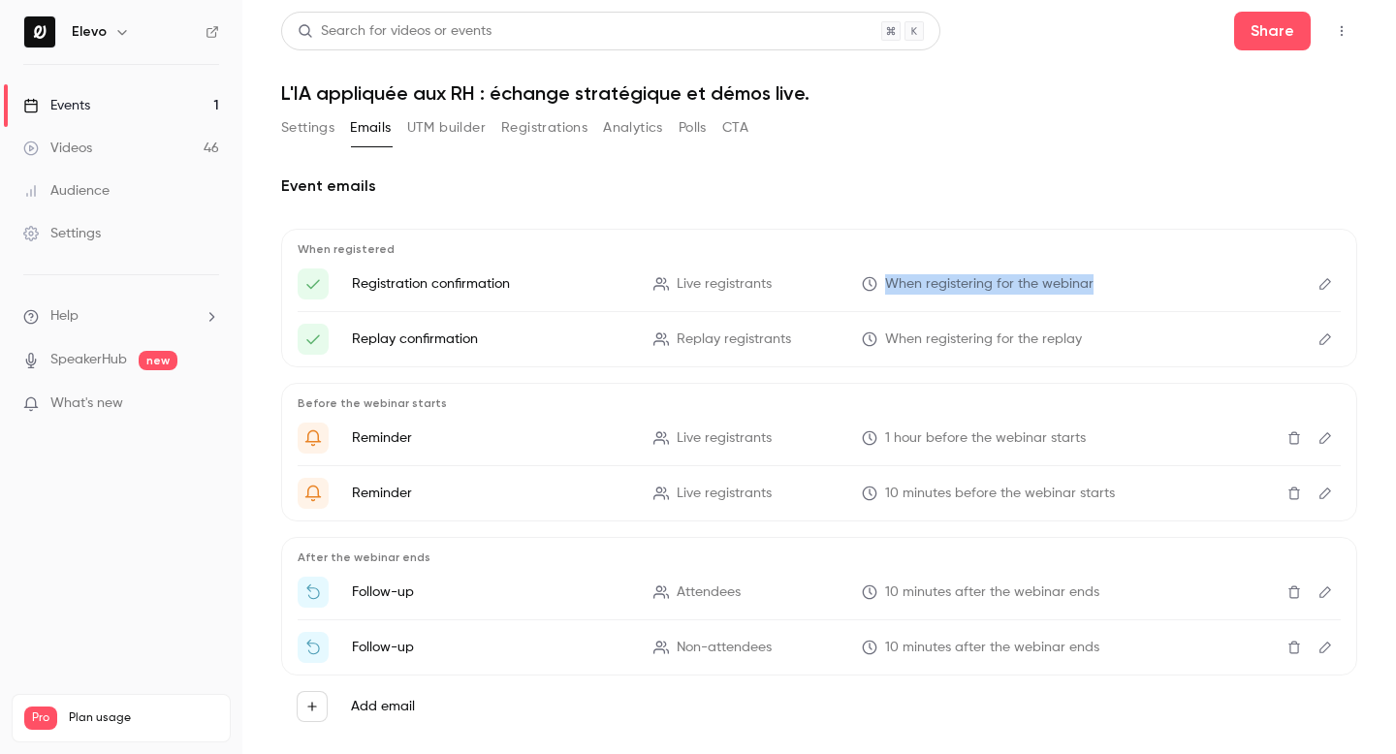
drag, startPoint x: 1130, startPoint y: 286, endPoint x: 887, endPoint y: 288, distance: 243.3
click at [887, 288] on p "When registering for the webinar" at bounding box center [1001, 284] width 278 height 20
copy span "When registering for the webinar"
click at [1327, 282] on icon "Edit" at bounding box center [1325, 284] width 16 height 14
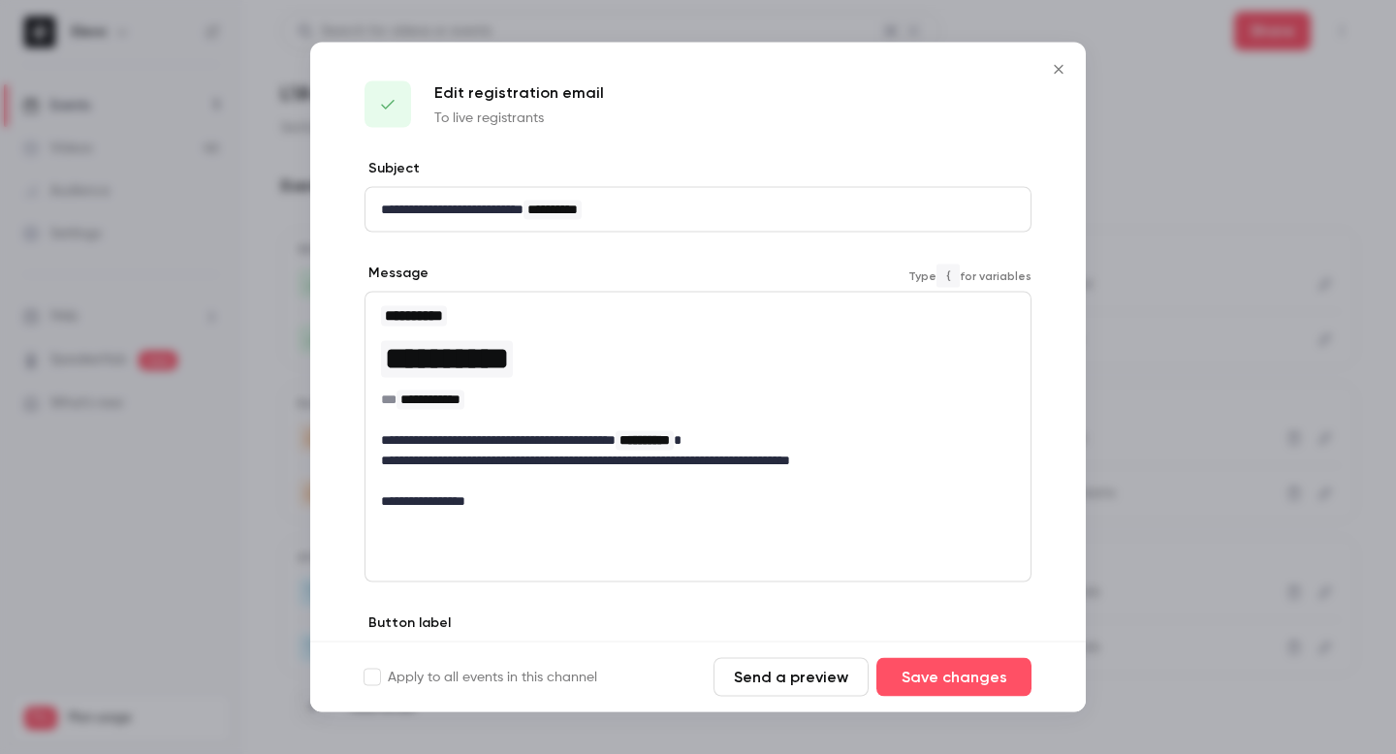
click at [509, 370] on span "**********" at bounding box center [447, 358] width 124 height 31
click at [509, 364] on span "**********" at bounding box center [447, 358] width 124 height 31
click at [513, 362] on span "**********" at bounding box center [447, 359] width 132 height 37
click at [538, 496] on p "**********" at bounding box center [698, 501] width 634 height 20
click at [598, 506] on p "**********" at bounding box center [698, 501] width 634 height 20
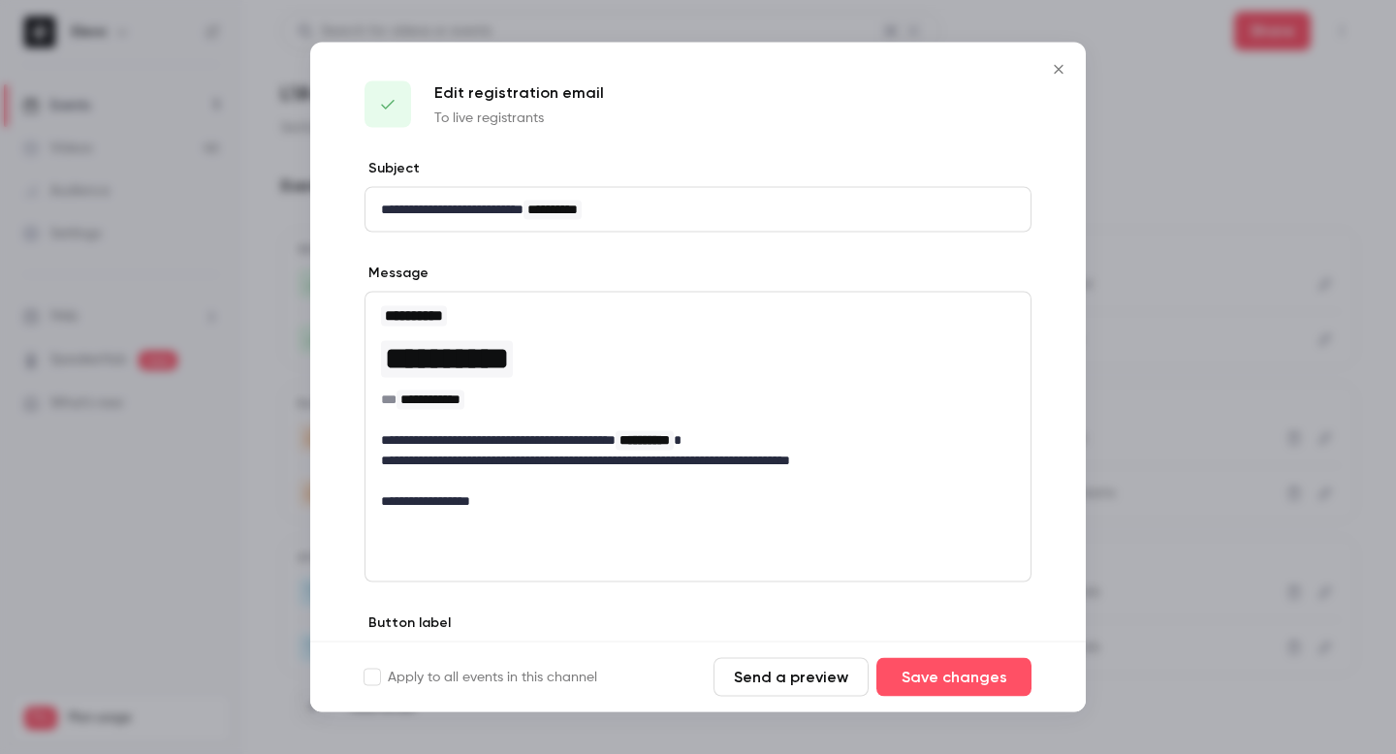
drag, startPoint x: 937, startPoint y: 278, endPoint x: 956, endPoint y: 278, distance: 18.4
click at [766, 378] on h1 "**********" at bounding box center [698, 358] width 634 height 47
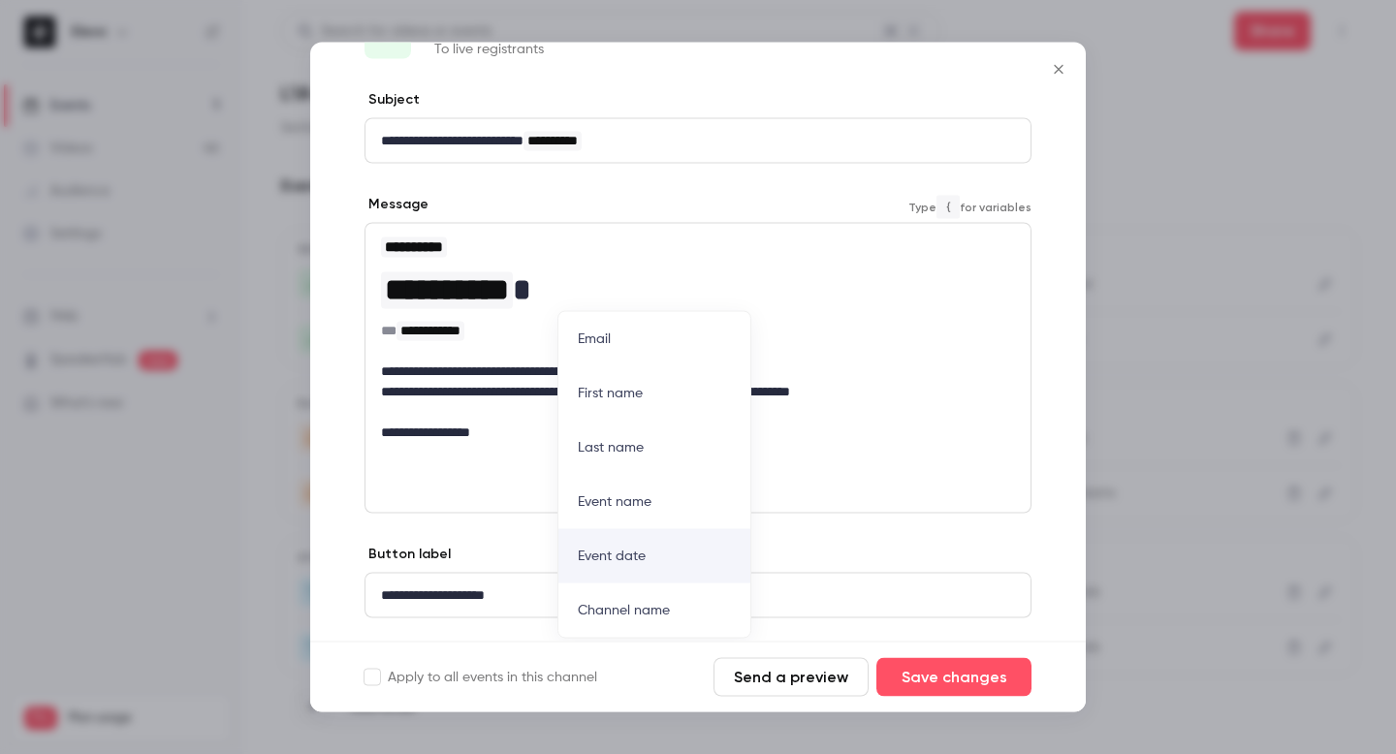
scroll to position [115, 0]
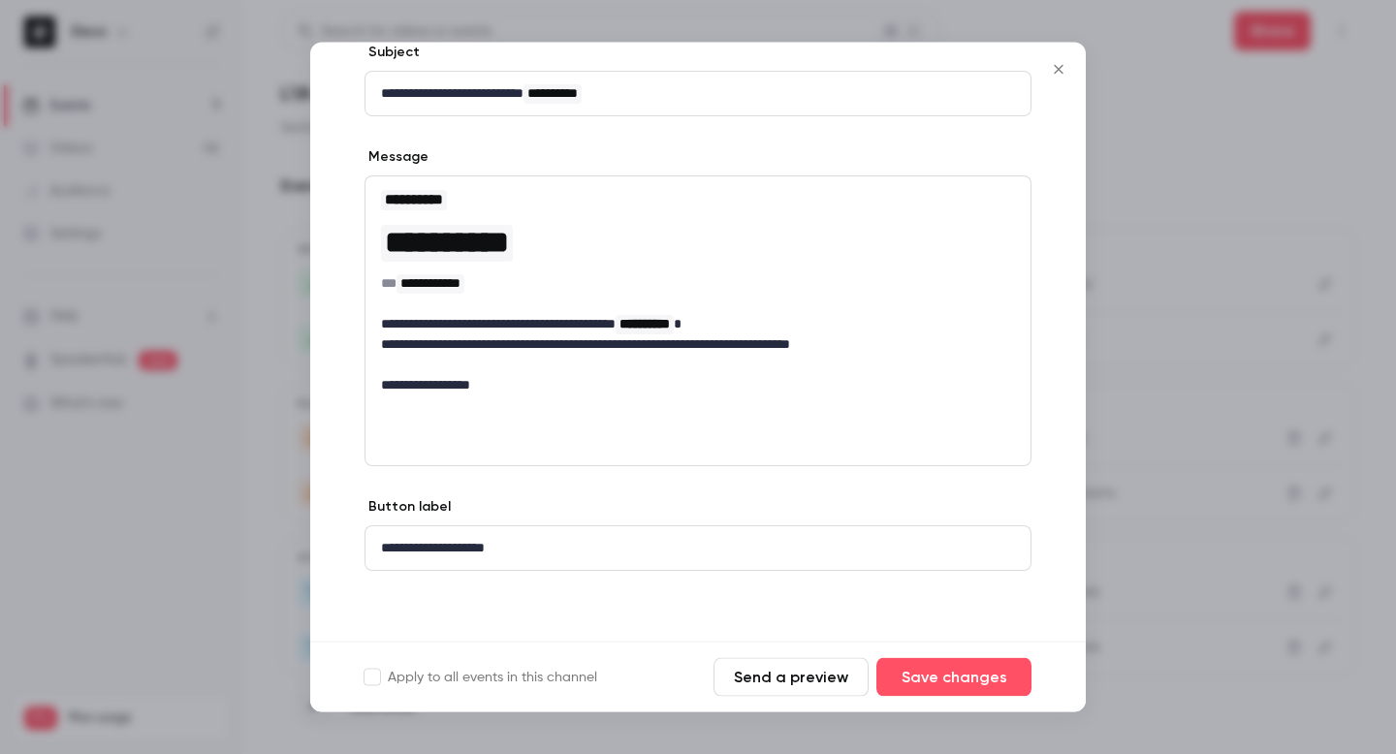
click at [1049, 67] on icon "Close" at bounding box center [1058, 70] width 23 height 16
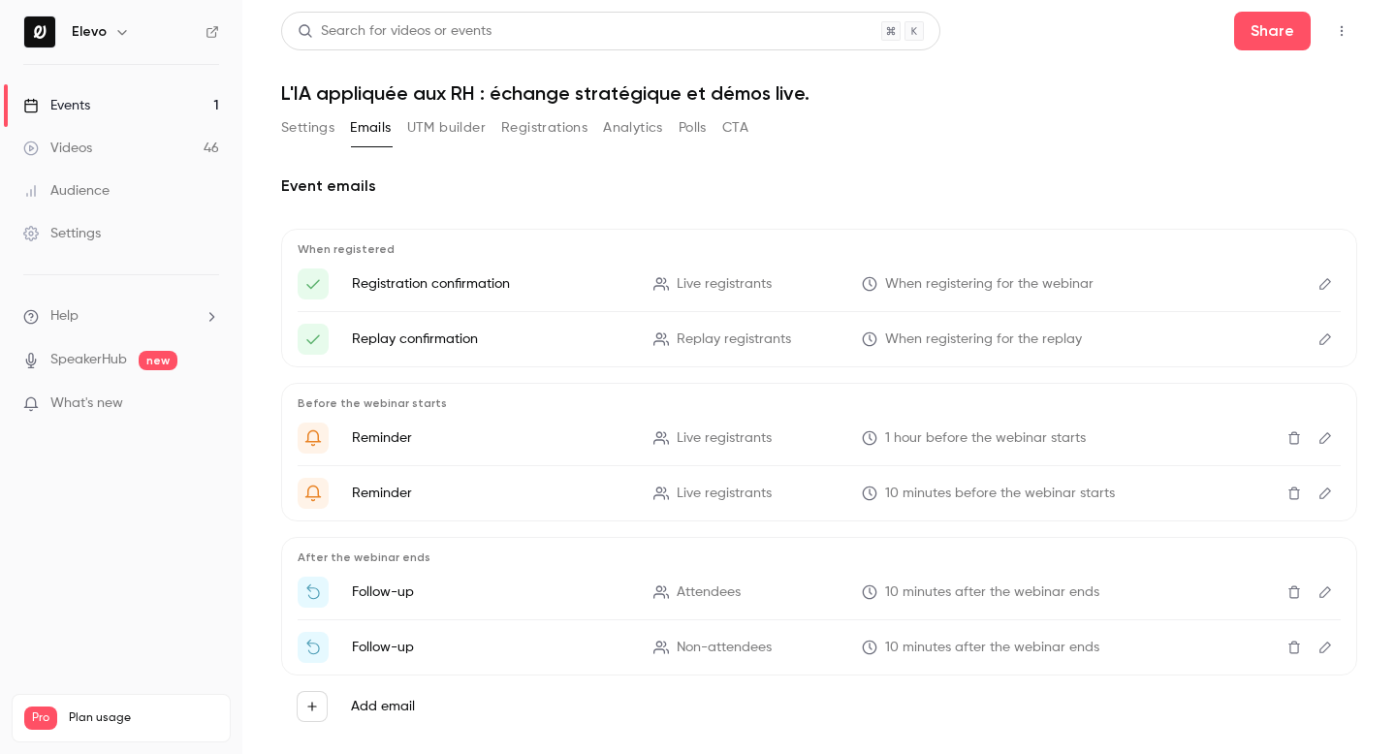
click at [78, 110] on div "Events" at bounding box center [56, 105] width 67 height 19
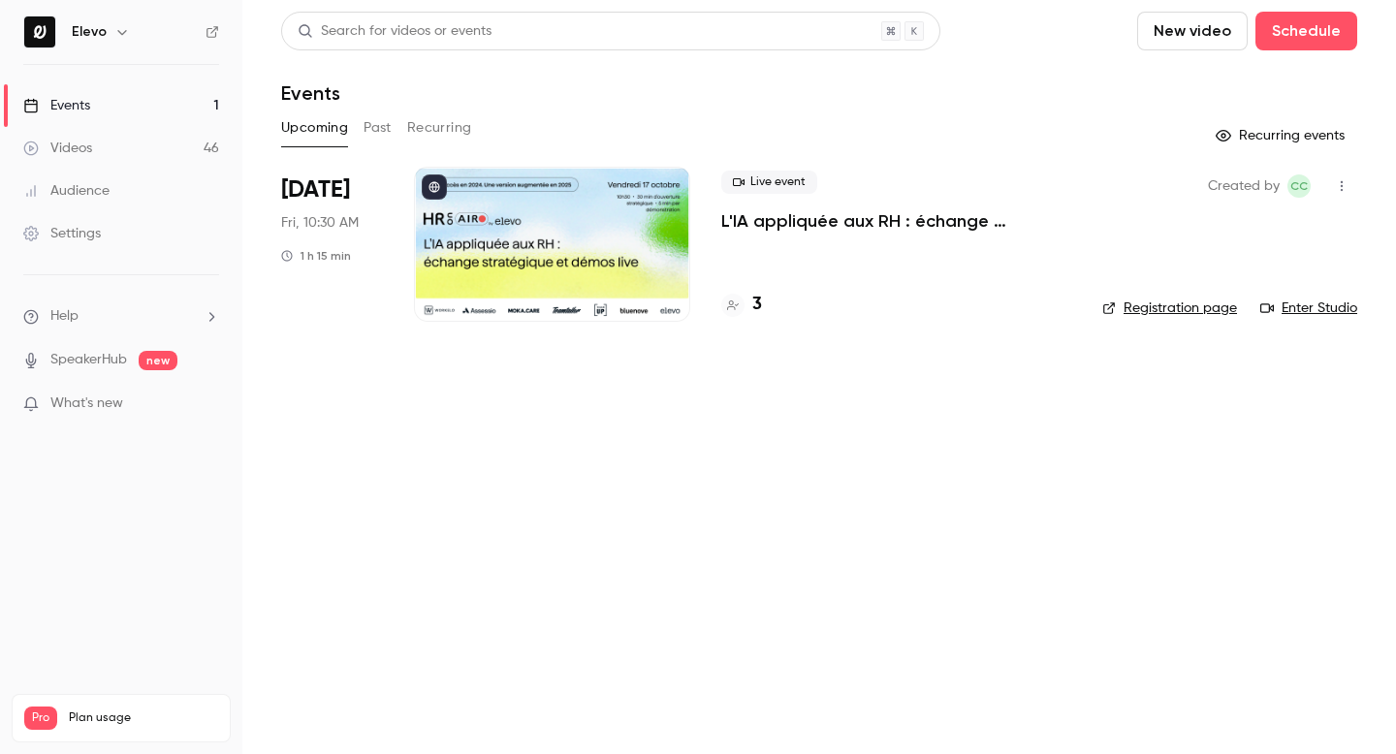
click at [1141, 311] on link "Registration page" at bounding box center [1169, 308] width 135 height 19
click at [762, 218] on p "L'IA appliquée aux RH : échange stratégique et démos live." at bounding box center [896, 220] width 350 height 23
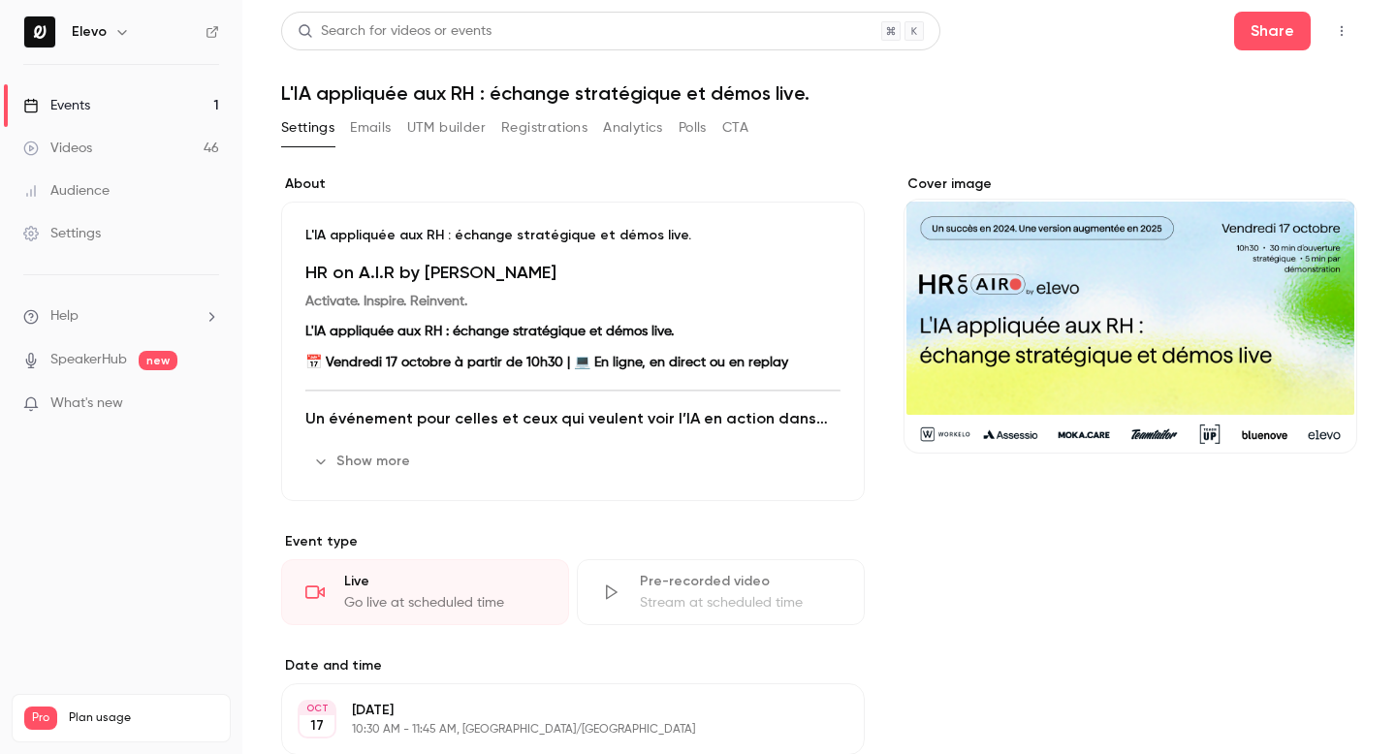
click at [340, 117] on div "Settings Emails UTM builder Registrations Analytics Polls CTA" at bounding box center [514, 127] width 467 height 31
click at [366, 123] on button "Emails" at bounding box center [370, 127] width 41 height 31
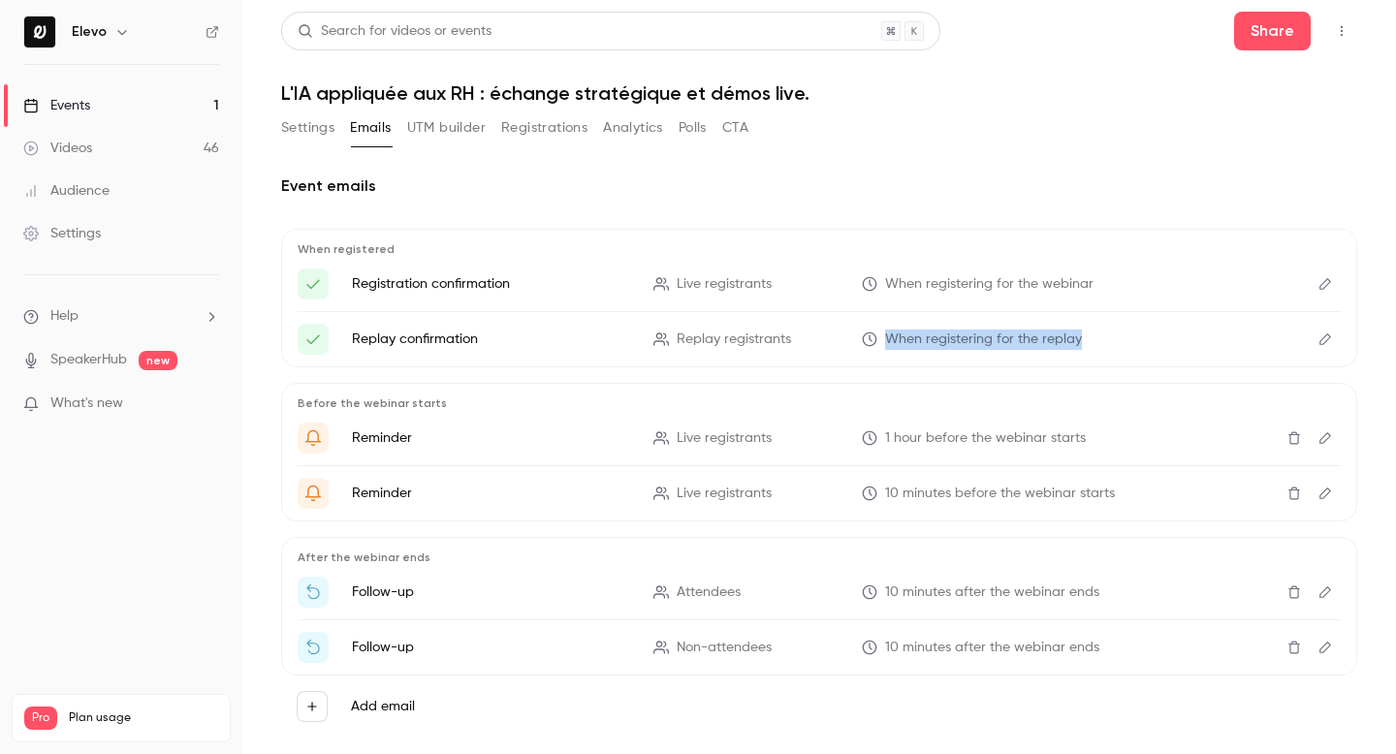
drag, startPoint x: 1079, startPoint y: 335, endPoint x: 882, endPoint y: 338, distance: 196.8
click at [882, 338] on p "When registering for the replay" at bounding box center [1001, 340] width 278 height 20
copy span "When registering for the replay"
click at [1320, 339] on icon "Edit" at bounding box center [1325, 340] width 16 height 14
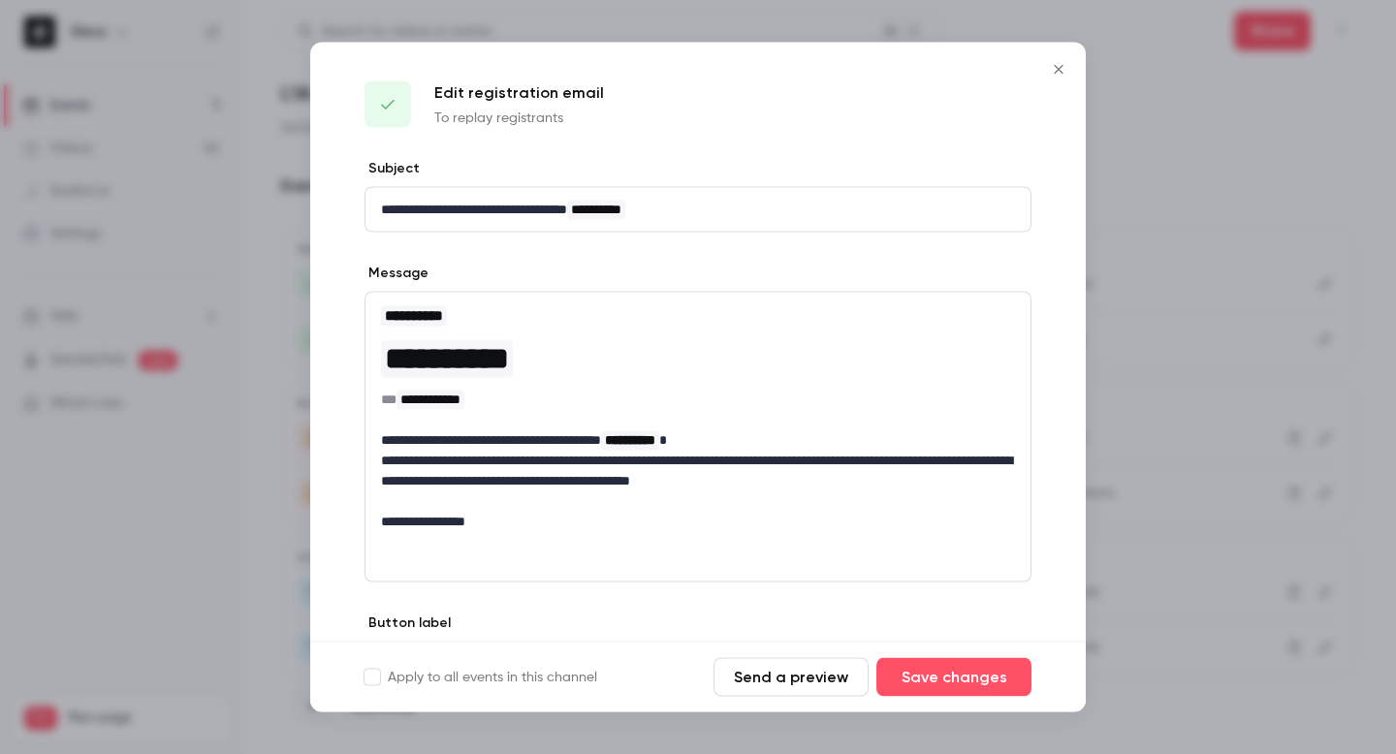
click at [1056, 63] on icon "Close" at bounding box center [1058, 70] width 23 height 16
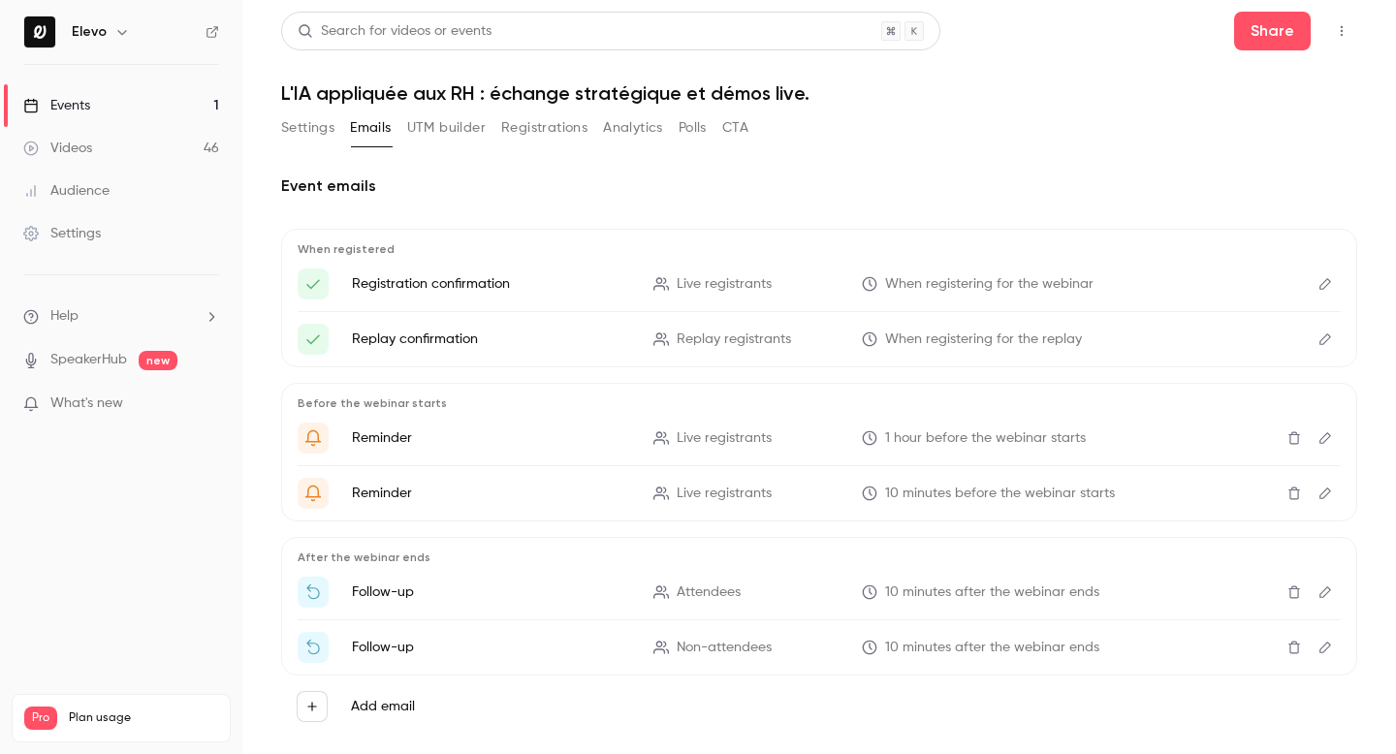
click at [605, 376] on div "When registered Registration confirmation Live registrants When registering for…" at bounding box center [819, 483] width 1076 height 509
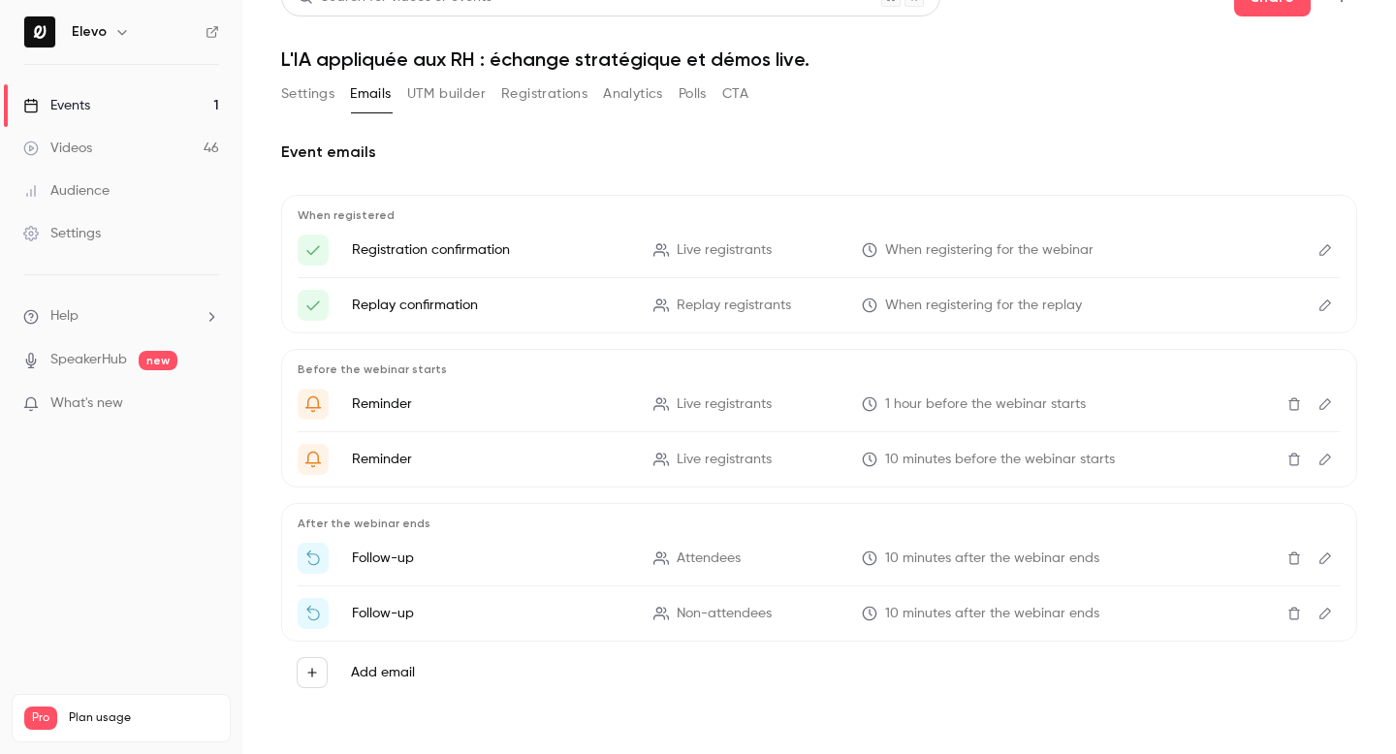
click at [1327, 403] on icon "Edit" at bounding box center [1325, 404] width 16 height 14
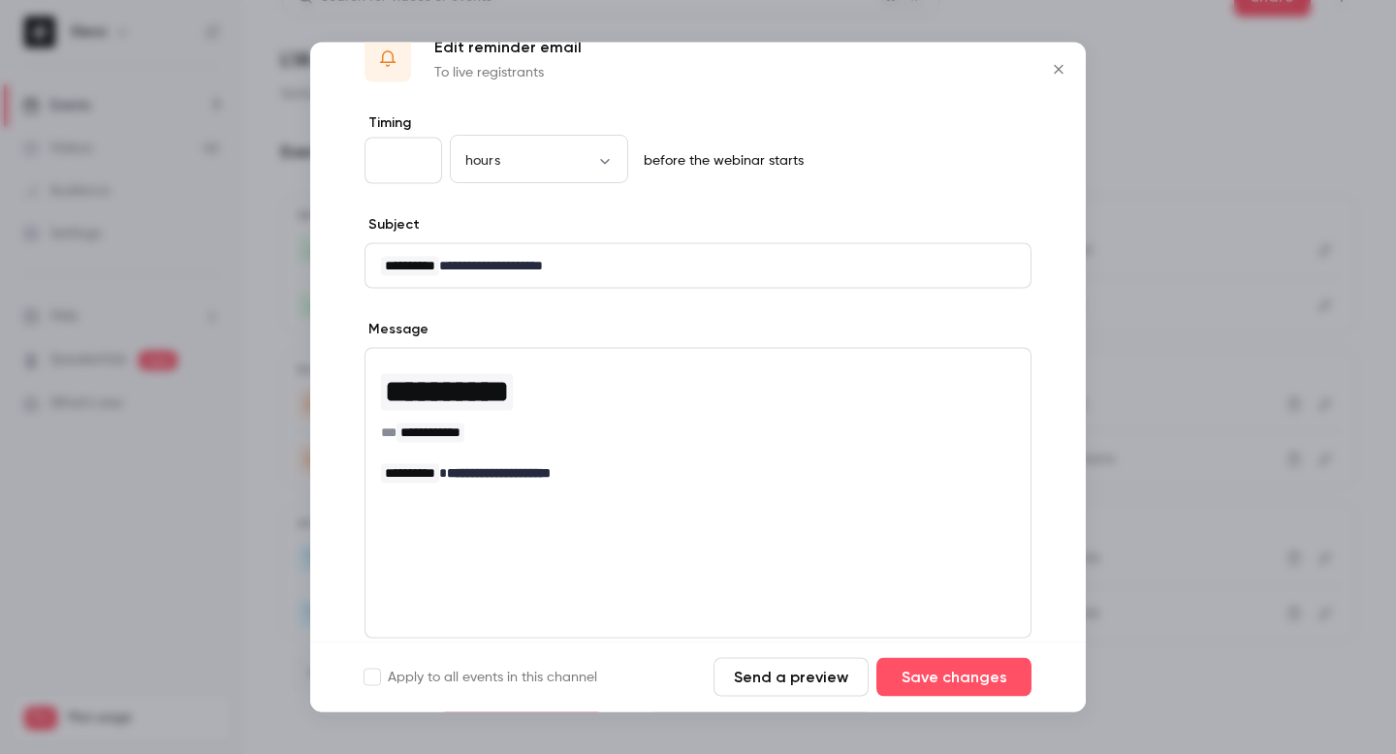
scroll to position [217, 0]
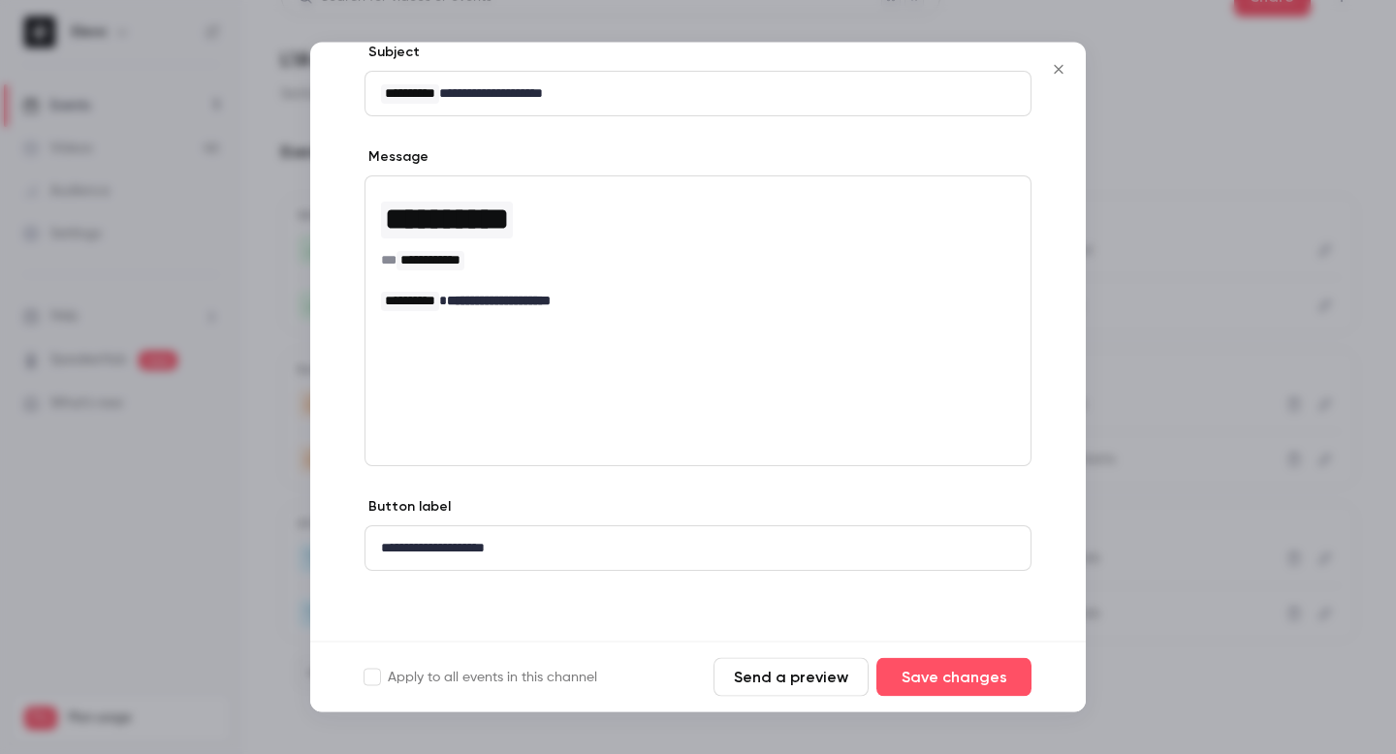
click at [1066, 71] on icon "Close" at bounding box center [1058, 70] width 23 height 16
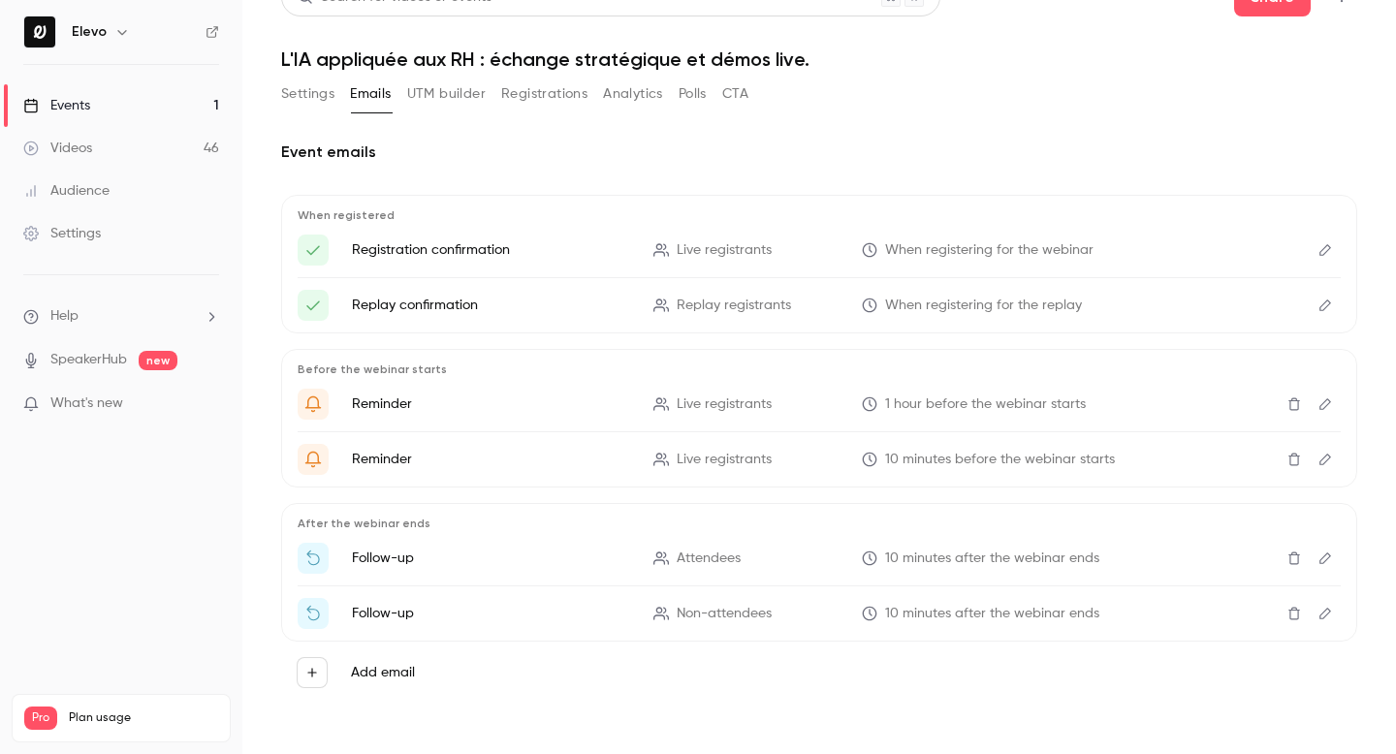
click at [1329, 464] on icon "Edit" at bounding box center [1325, 460] width 16 height 14
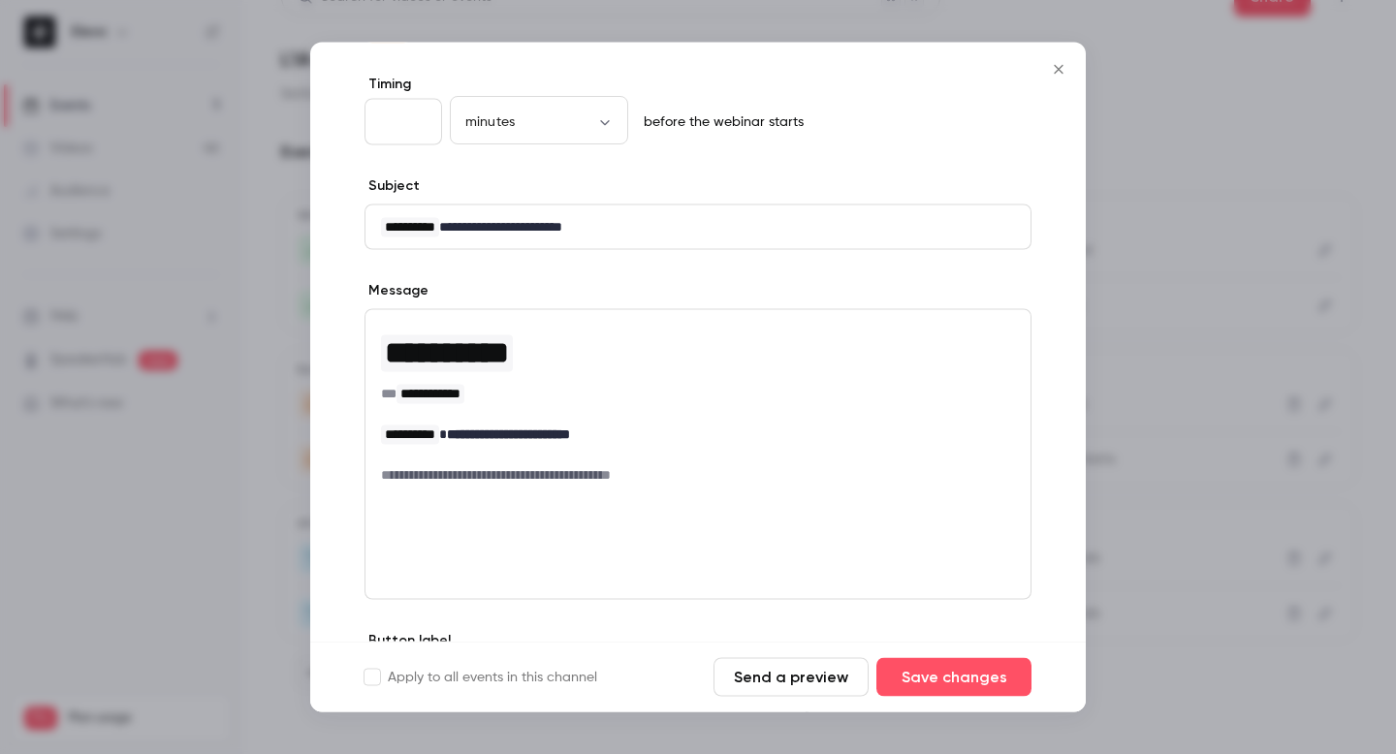
scroll to position [152, 0]
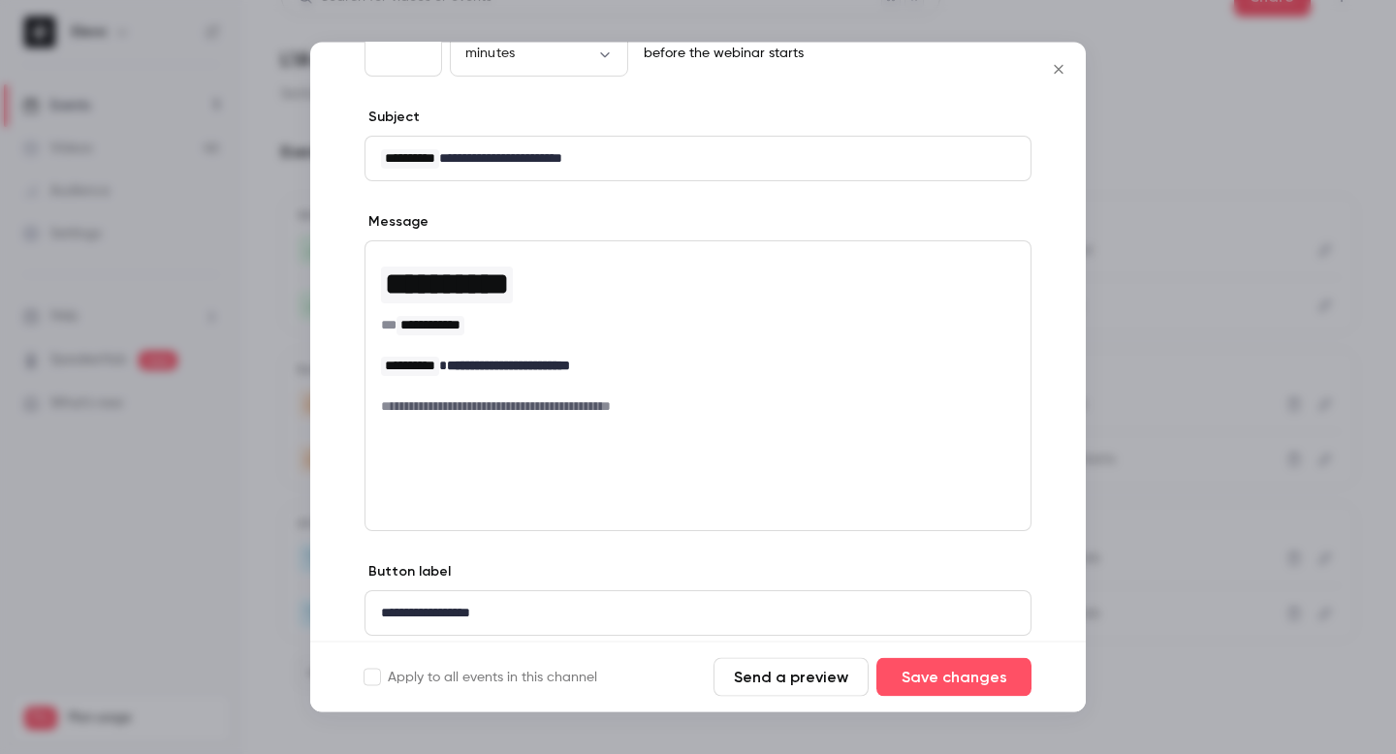
click at [1054, 72] on icon "Close" at bounding box center [1058, 70] width 23 height 16
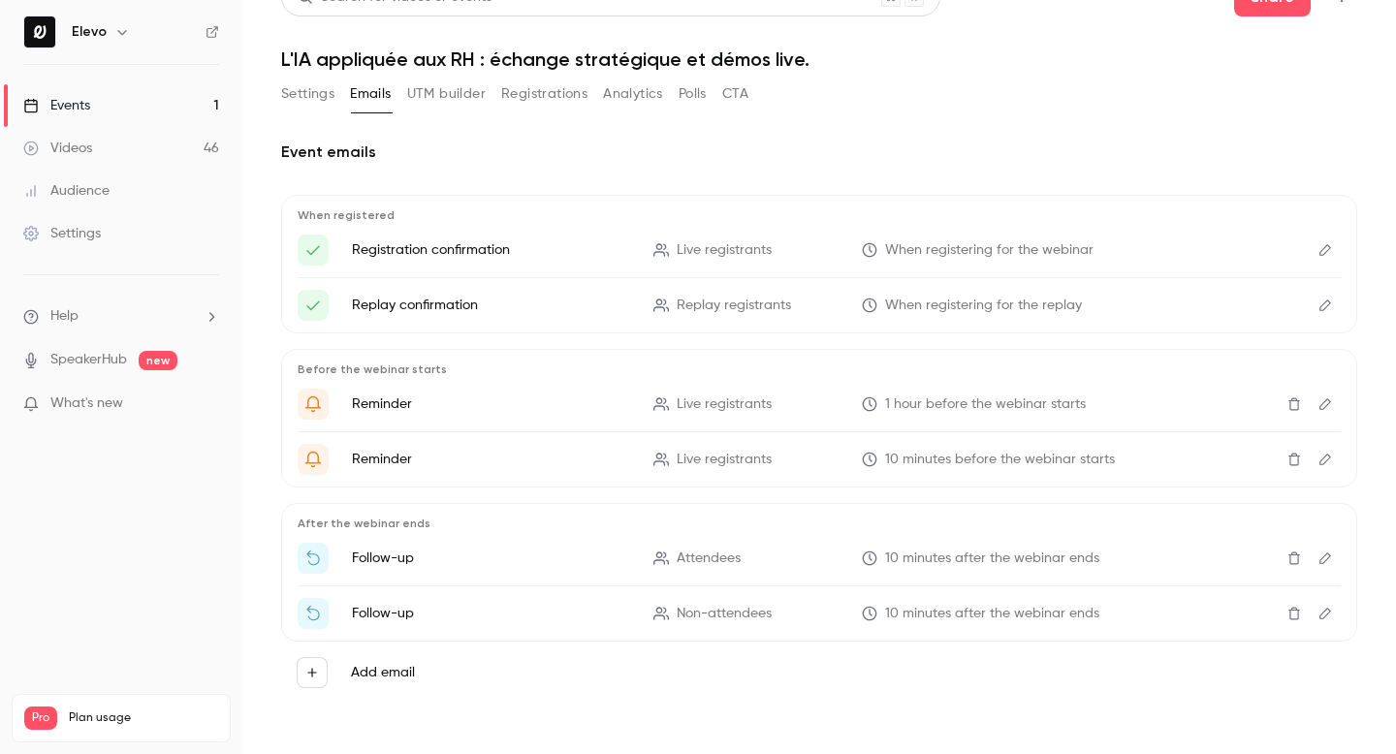
click at [1326, 468] on button "Edit" at bounding box center [1325, 459] width 31 height 31
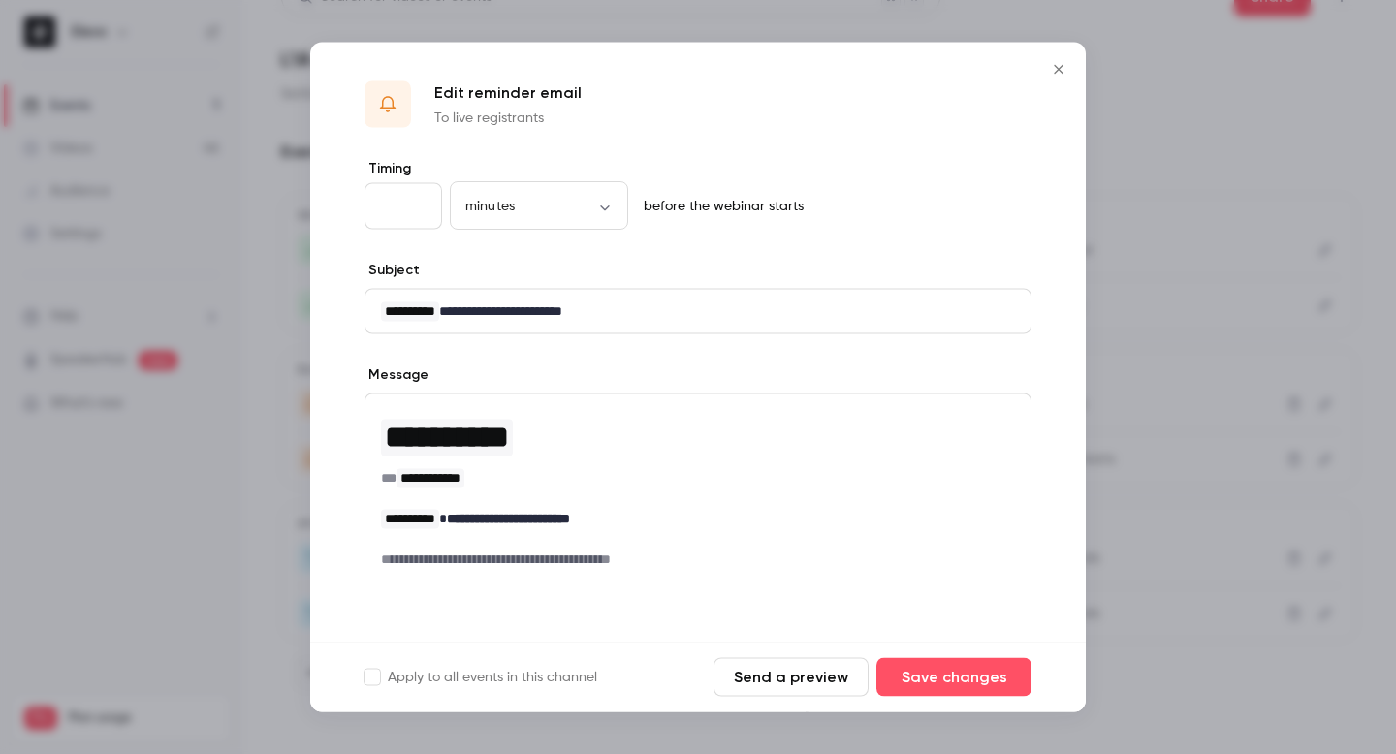
click at [767, 676] on button "Send a preview" at bounding box center [790, 677] width 155 height 39
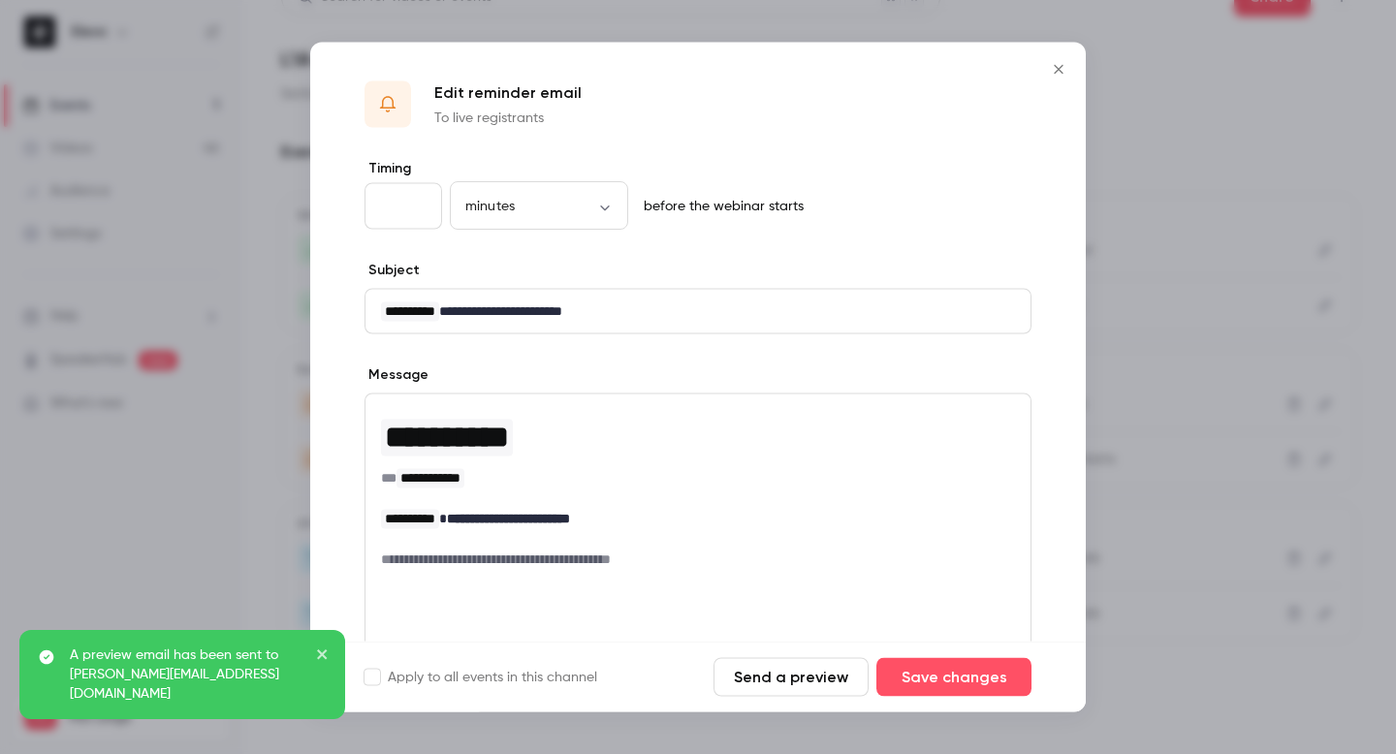
click at [1057, 76] on icon "Close" at bounding box center [1058, 70] width 23 height 16
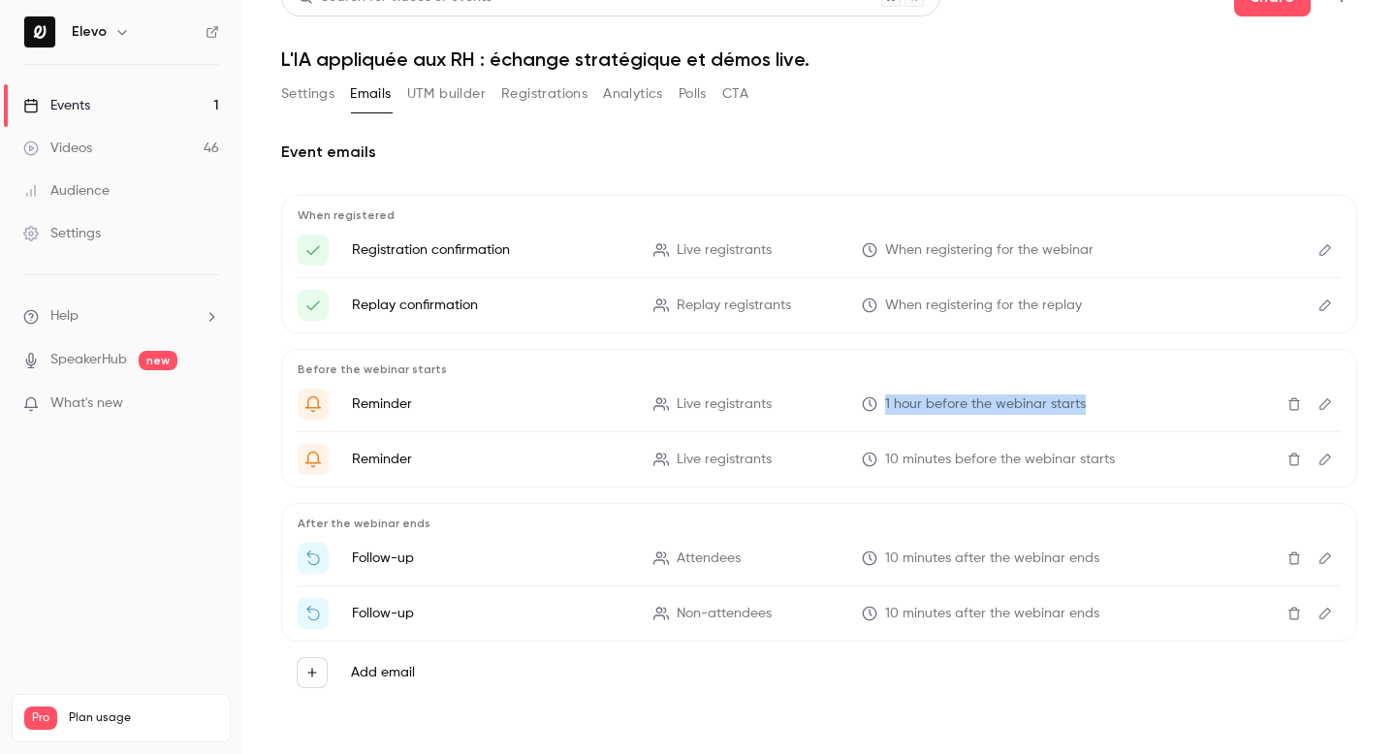
drag, startPoint x: 1100, startPoint y: 408, endPoint x: 881, endPoint y: 406, distance: 219.1
click at [881, 406] on p "1 hour before the webinar starts" at bounding box center [1001, 405] width 278 height 20
copy span "1 hour before the webinar starts"
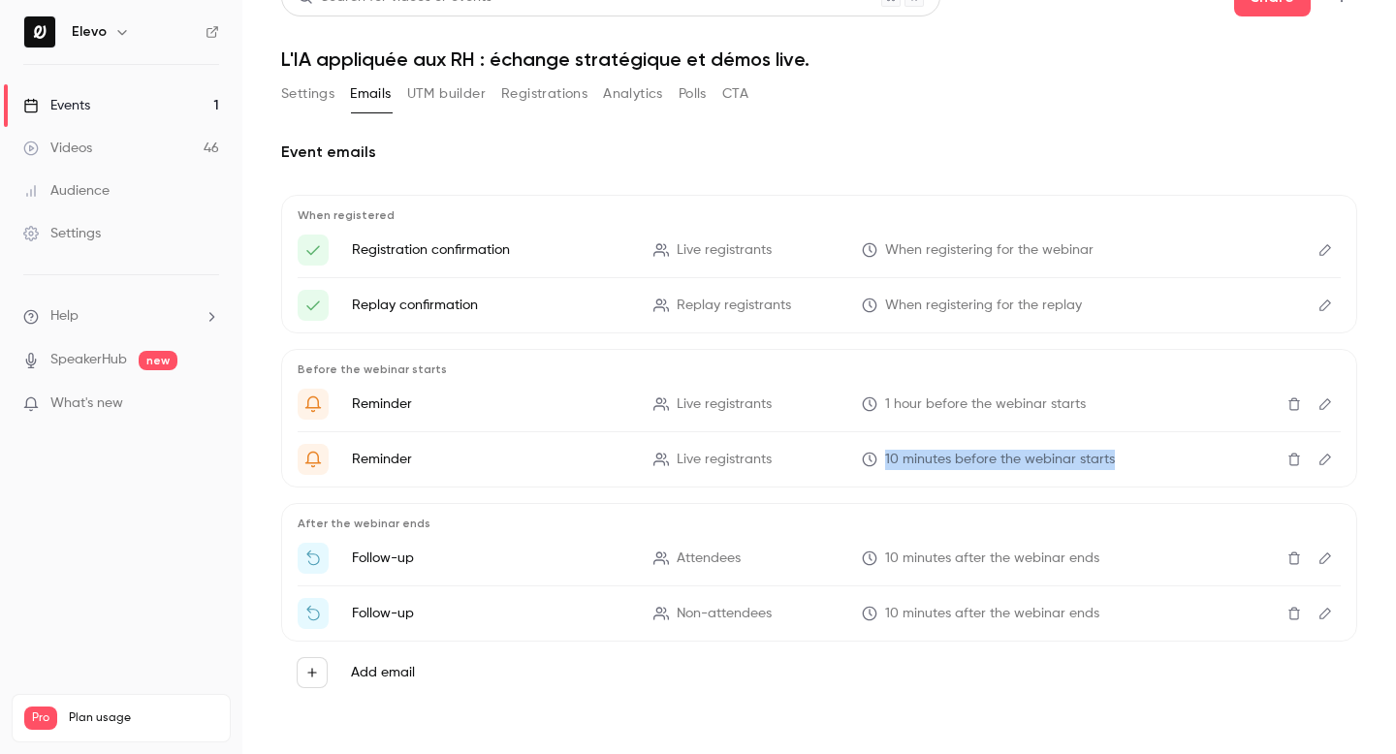
drag, startPoint x: 885, startPoint y: 456, endPoint x: 1111, endPoint y: 463, distance: 226.0
click at [1111, 463] on p "10 minutes before the webinar starts" at bounding box center [1001, 460] width 278 height 20
copy span "10 minutes before the webinar starts"
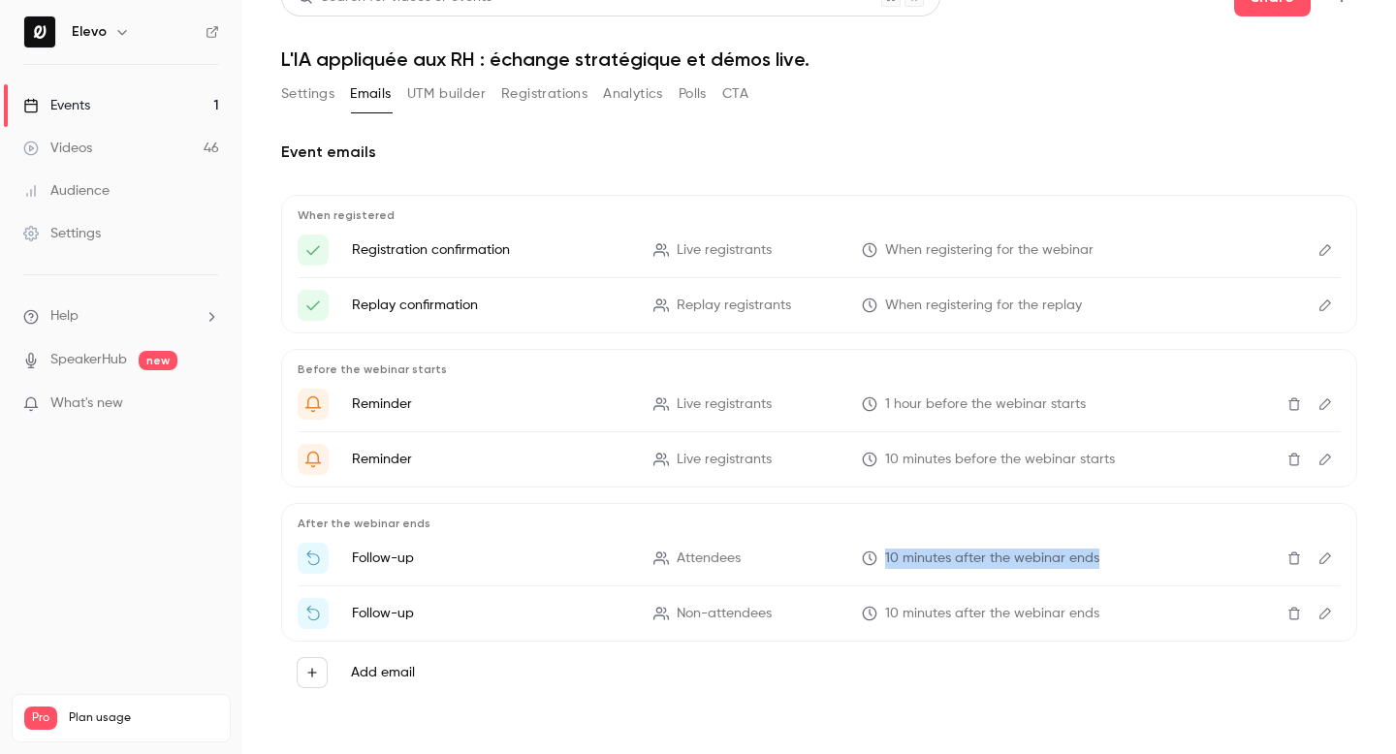
drag, startPoint x: 1102, startPoint y: 561, endPoint x: 883, endPoint y: 564, distance: 219.1
click at [883, 564] on p "10 minutes after the webinar ends" at bounding box center [1001, 559] width 278 height 20
copy span "10 minutes after the webinar ends"
drag, startPoint x: 740, startPoint y: 558, endPoint x: 676, endPoint y: 557, distance: 64.0
click at [676, 557] on p "Attendees" at bounding box center [745, 559] width 185 height 20
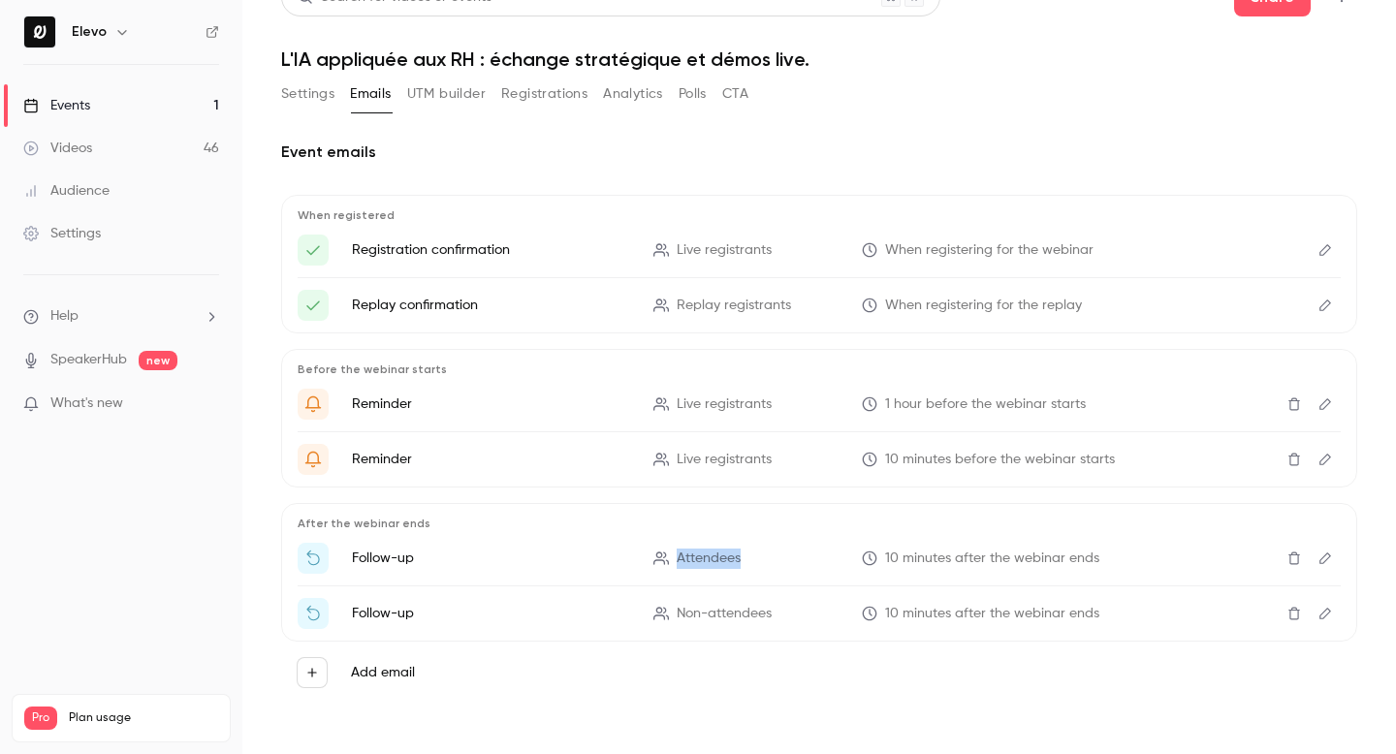
copy span "Attendees"
drag, startPoint x: 772, startPoint y: 617, endPoint x: 676, endPoint y: 618, distance: 96.0
click at [676, 618] on p "Non-attendees" at bounding box center [745, 614] width 185 height 20
copy span "Non-attendees"
click at [730, 309] on span "Replay registrants" at bounding box center [734, 306] width 114 height 20
